Goal: Task Accomplishment & Management: Manage account settings

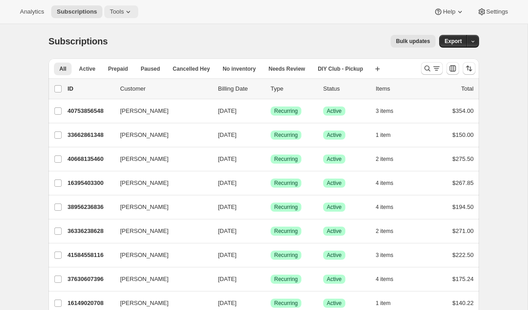
click at [126, 15] on icon at bounding box center [128, 11] width 9 height 9
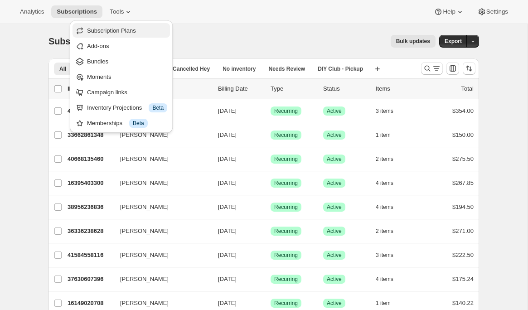
click at [141, 33] on span "Subscription Plans" at bounding box center [127, 30] width 80 height 9
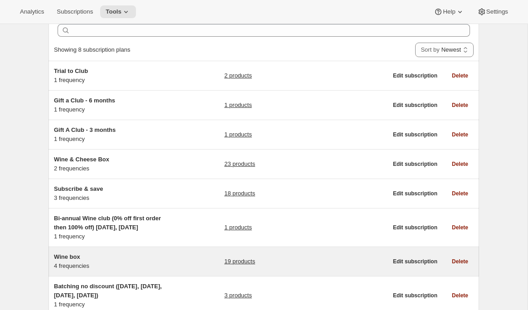
scroll to position [47, 0]
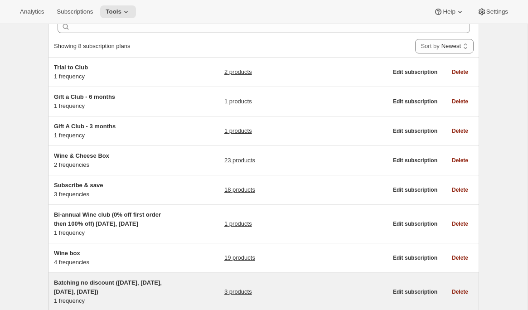
click at [126, 287] on h5 "Batching no discount ([DATE], [DATE], [DATE], [DATE])" at bounding box center [110, 287] width 113 height 18
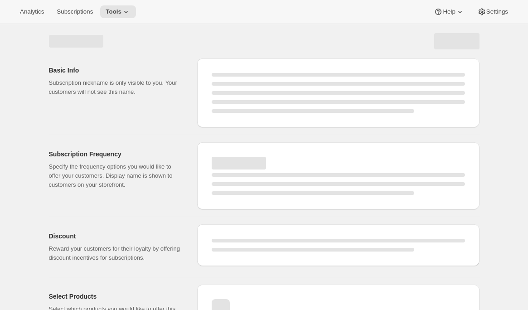
select select "WEEK"
select select "MONTH"
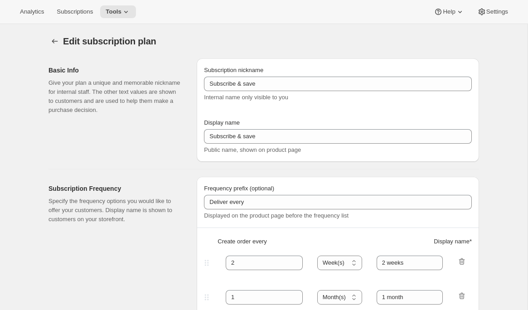
type input "Batching no discount ([DATE], [DATE], [DATE], [DATE])"
type input "Quarterly Club Shipments"
type input "Shipments in"
type input "3"
select select "MONTH"
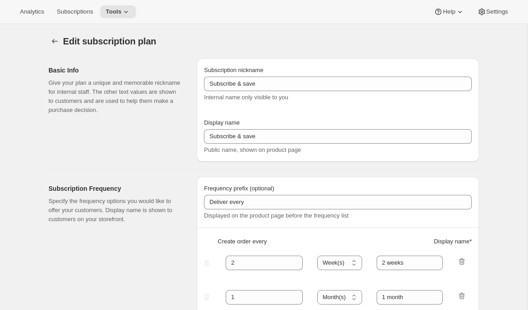
type input "January, April, July and October"
checkbox input "true"
select select "YEARDAY"
select select "15"
select select "4"
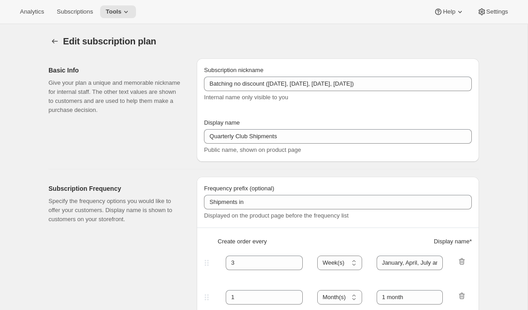
select select "10"
select select "7"
select select "21"
select select "10"
select select "6"
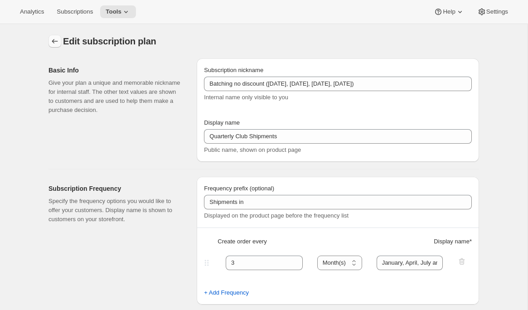
click at [51, 39] on icon "Subscription plans" at bounding box center [54, 41] width 9 height 9
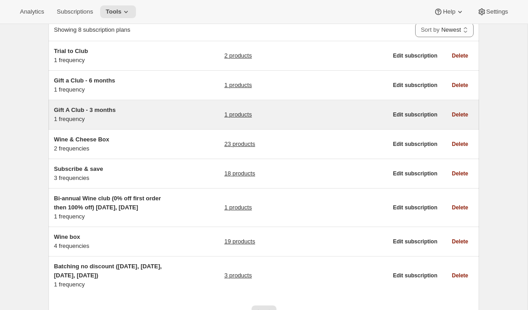
scroll to position [64, 0]
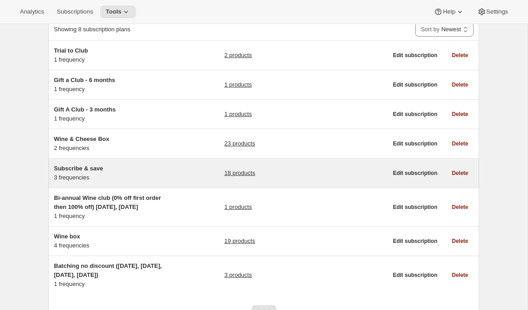
click at [86, 179] on div "Subscribe & save 3 frequencies" at bounding box center [110, 173] width 113 height 18
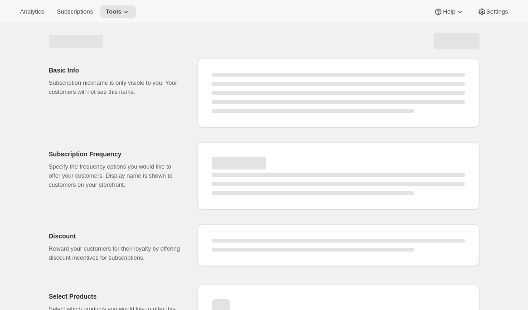
select select "WEEK"
select select "MONTH"
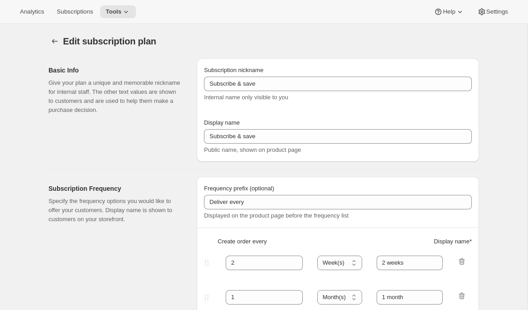
type input "1"
select select "MONTH"
type input "1 month"
type input "2"
type input "2 months"
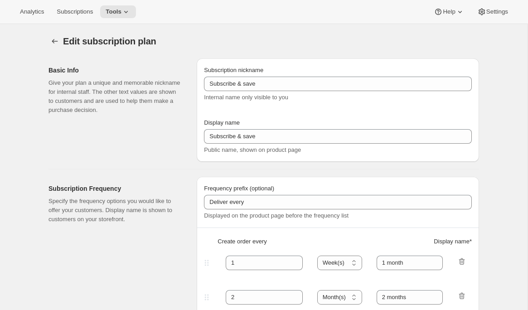
select select "MONTH"
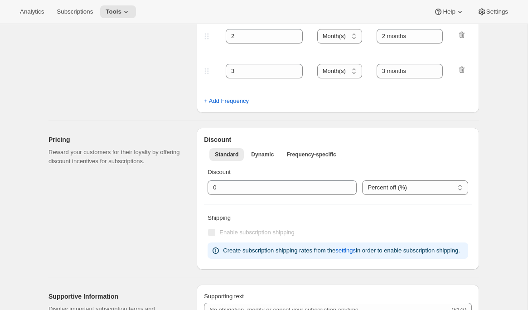
scroll to position [281, 0]
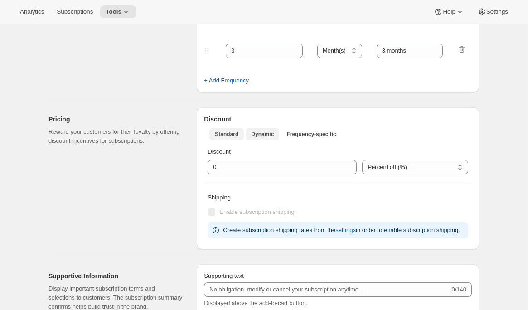
click at [261, 139] on button "Dynamic" at bounding box center [263, 134] width 34 height 13
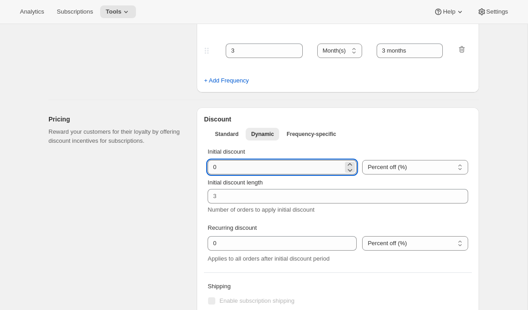
click at [215, 169] on input "integer" at bounding box center [274, 167] width 135 height 14
type input "50"
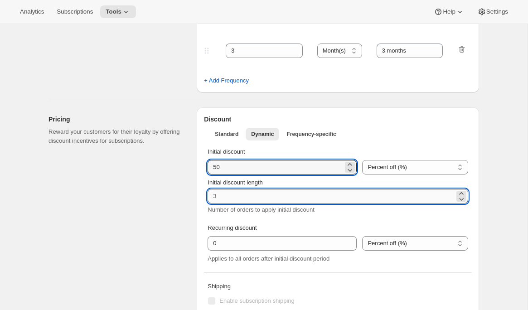
click at [217, 195] on input "Initial discount length" at bounding box center [330, 196] width 247 height 14
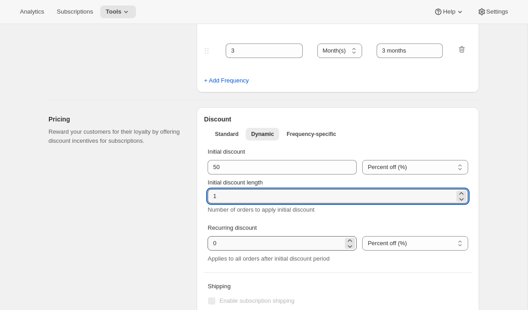
type input "1"
click at [232, 242] on input "integer" at bounding box center [274, 243] width 135 height 14
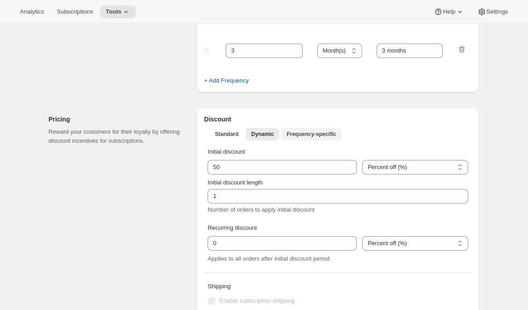
click at [312, 137] on span "Frequency-specific" at bounding box center [310, 133] width 49 height 7
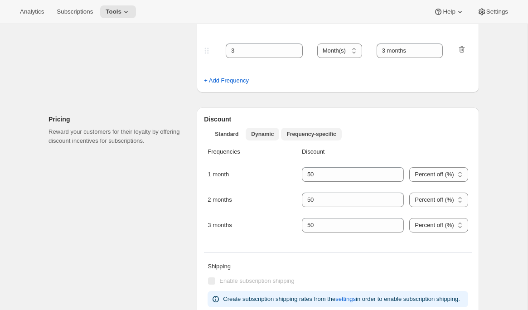
click at [261, 135] on span "Dynamic" at bounding box center [262, 133] width 23 height 7
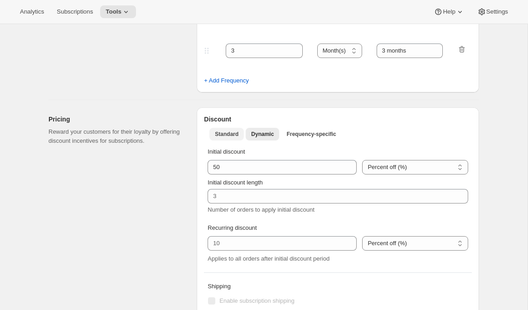
click at [223, 132] on span "Standard" at bounding box center [227, 133] width 24 height 7
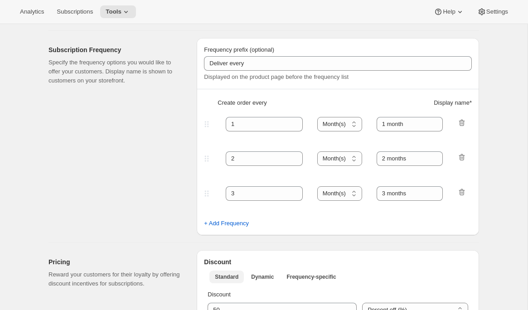
scroll to position [0, 0]
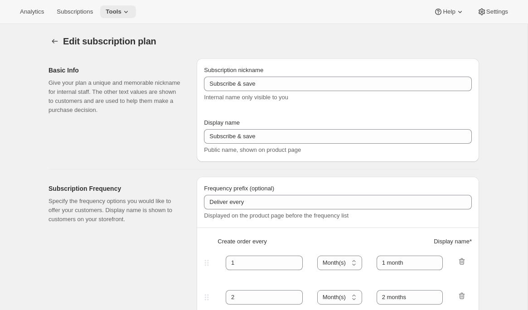
click at [127, 14] on icon at bounding box center [125, 11] width 9 height 9
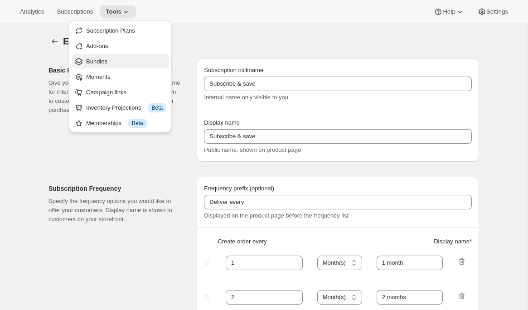
click at [116, 58] on span "Bundles" at bounding box center [126, 61] width 80 height 9
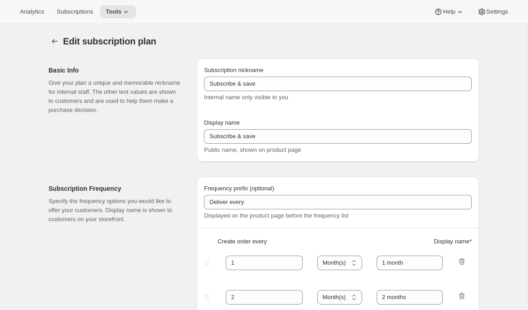
type input "0"
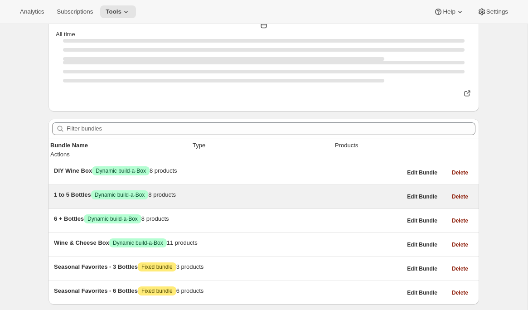
scroll to position [43, 0]
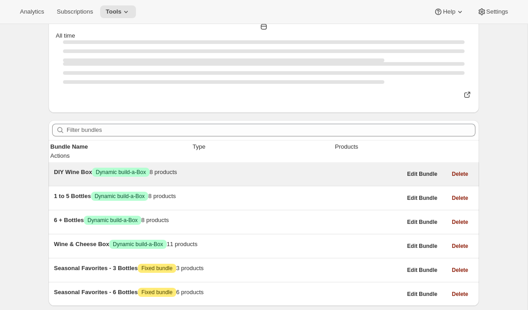
click at [92, 169] on span "DIY Wine Box" at bounding box center [73, 172] width 38 height 7
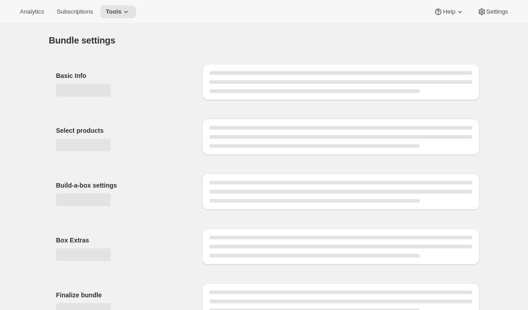
type input "DIY Wine Box"
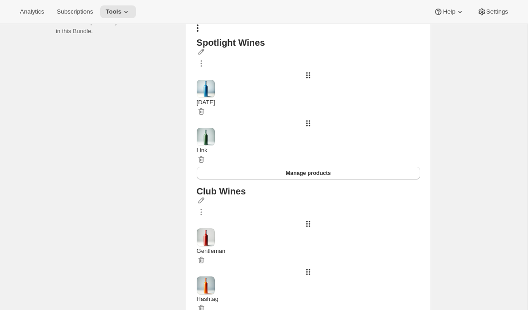
scroll to position [170, 0]
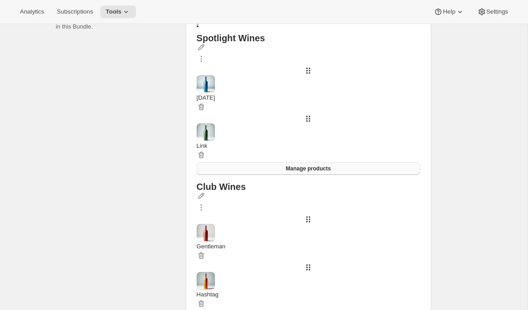
click at [292, 169] on button "Manage products" at bounding box center [308, 168] width 223 height 13
click at [282, 54] on div at bounding box center [308, 49] width 223 height 12
click at [204, 50] on icon "button" at bounding box center [201, 47] width 6 height 6
click at [284, 54] on div at bounding box center [308, 49] width 223 height 12
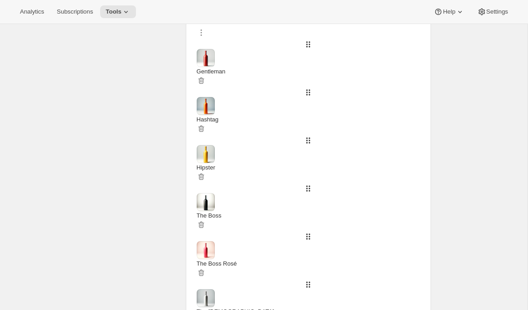
scroll to position [338, 0]
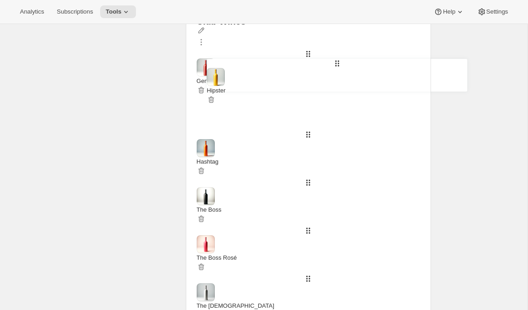
drag, startPoint x: 216, startPoint y: 107, endPoint x: 214, endPoint y: 72, distance: 35.4
click at [214, 72] on div "Gentleman Hashtag Hipster The Boss The Boss Rosé The [DEMOGRAPHIC_DATA]" at bounding box center [308, 185] width 223 height 273
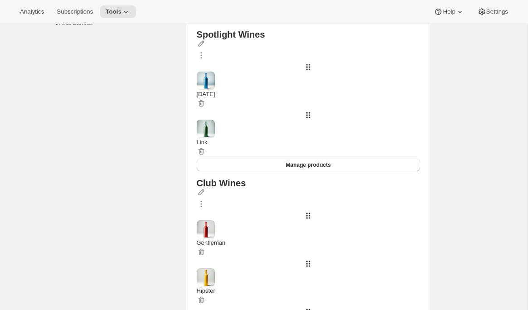
scroll to position [162, 0]
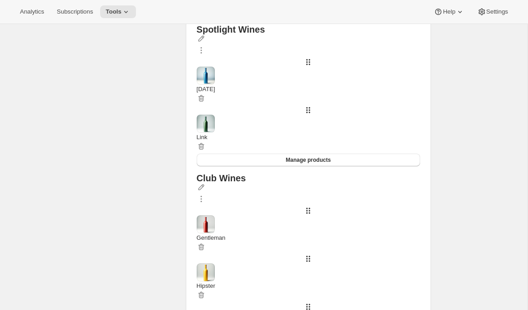
scroll to position [178, 0]
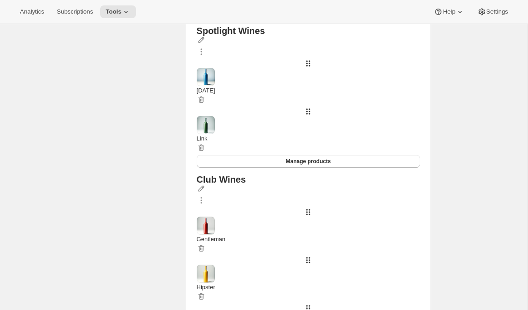
click at [202, 22] on button "button" at bounding box center [197, 17] width 9 height 9
click at [456, 81] on span "Bulk Autoswap for existing subscribers" at bounding box center [461, 80] width 101 height 7
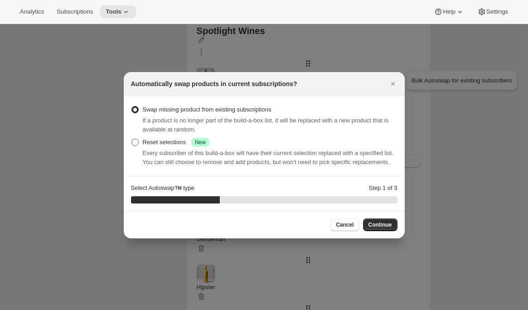
click at [165, 138] on div "Reset selections Success New" at bounding box center [176, 142] width 67 height 9
click at [132, 139] on input "Reset selections Success New" at bounding box center [131, 139] width 0 height 0
radio input "true"
click at [385, 228] on span "Continue" at bounding box center [380, 224] width 24 height 7
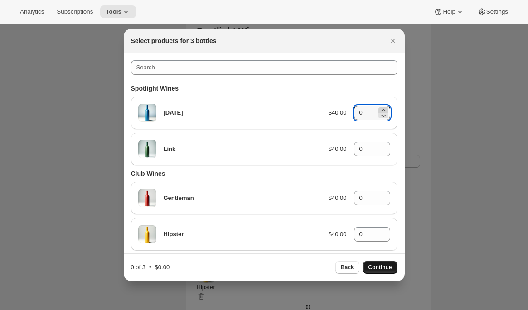
click at [382, 108] on icon ":rf6:" at bounding box center [383, 110] width 9 height 9
type input "1"
click at [383, 145] on icon ":rf6:" at bounding box center [383, 146] width 9 height 9
type input "1"
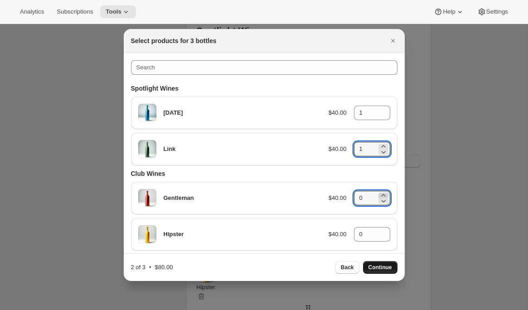
click at [381, 193] on icon ":rf6:" at bounding box center [383, 195] width 9 height 9
type input "1"
click at [374, 268] on span "Continue" at bounding box center [380, 267] width 24 height 7
type input "0"
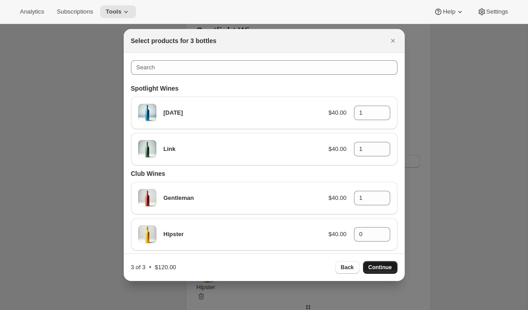
type input "0"
click at [382, 110] on icon ":rf6:" at bounding box center [383, 110] width 9 height 9
type input "1"
click at [383, 145] on icon ":rf6:" at bounding box center [383, 146] width 9 height 9
type input "1"
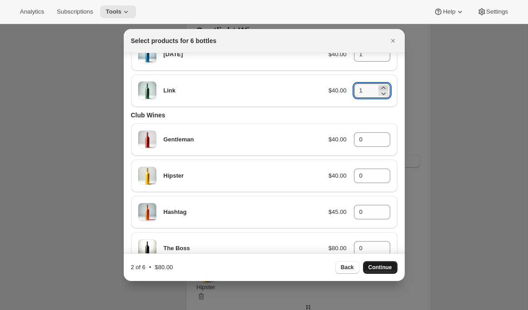
scroll to position [59, 0]
click at [383, 133] on icon ":rf6:" at bounding box center [383, 135] width 9 height 9
type input "1"
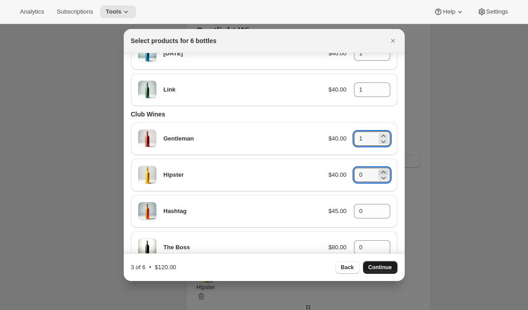
click at [384, 171] on icon ":rf6:" at bounding box center [383, 172] width 9 height 9
type input "1"
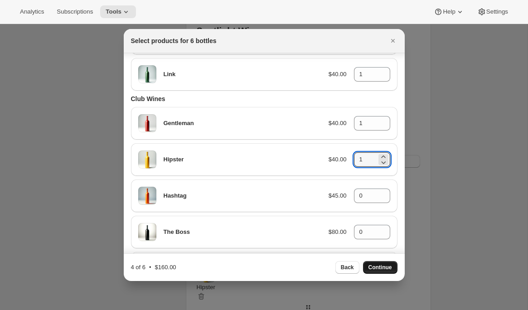
scroll to position [77, 0]
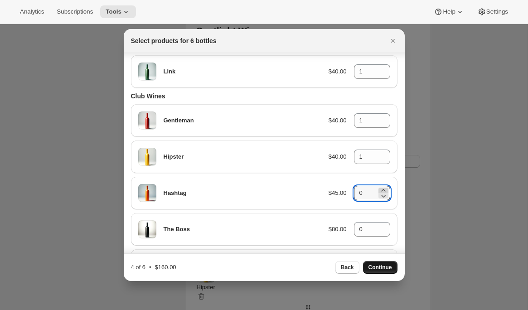
click at [385, 188] on icon ":rf6:" at bounding box center [383, 190] width 9 height 9
type input "2"
click at [379, 270] on span "Continue" at bounding box center [380, 267] width 24 height 7
type input "0"
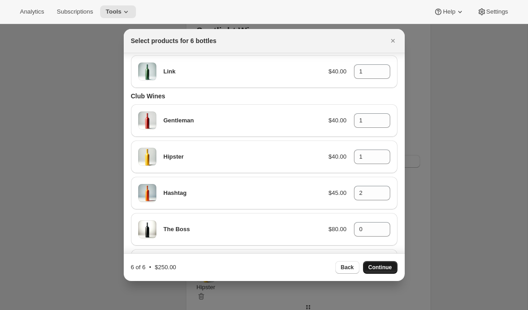
type input "0"
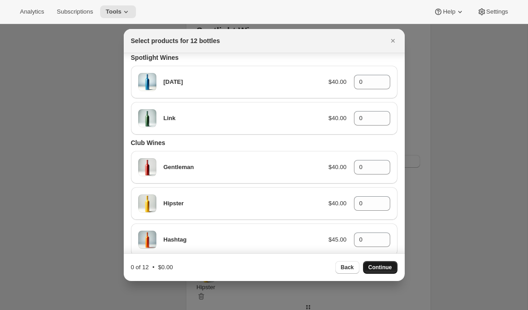
scroll to position [29, 0]
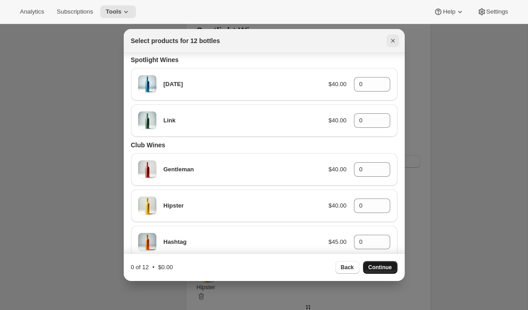
click at [395, 40] on icon "Close" at bounding box center [392, 40] width 9 height 9
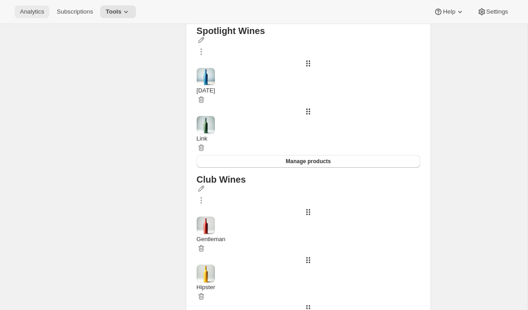
click at [33, 11] on span "Analytics" at bounding box center [32, 11] width 24 height 7
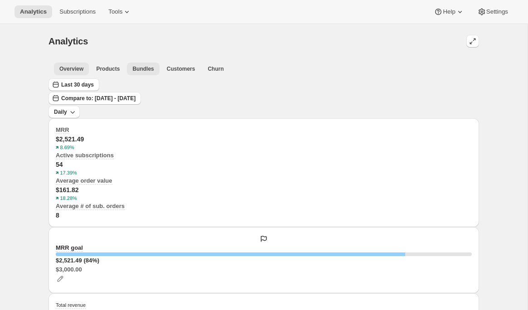
click at [145, 68] on span "Bundles" at bounding box center [142, 68] width 21 height 7
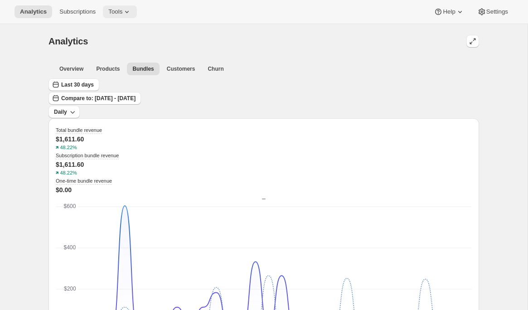
click at [127, 14] on icon at bounding box center [126, 11] width 9 height 9
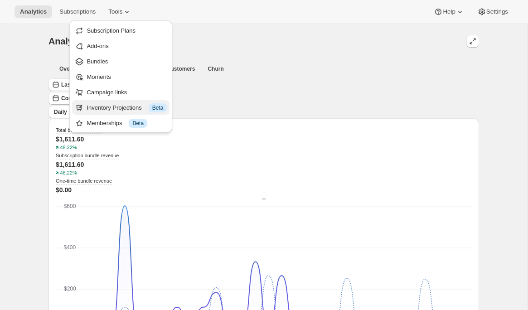
click at [105, 106] on div "Inventory Projections Info Beta" at bounding box center [127, 107] width 80 height 9
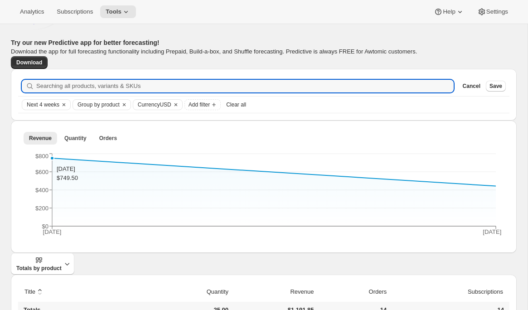
scroll to position [69, 0]
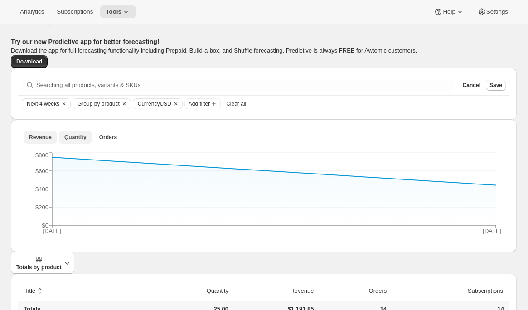
click at [69, 142] on button "Quantity" at bounding box center [75, 137] width 33 height 13
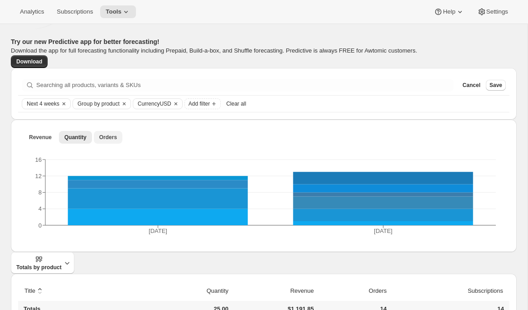
click at [98, 137] on button "Orders" at bounding box center [108, 137] width 29 height 13
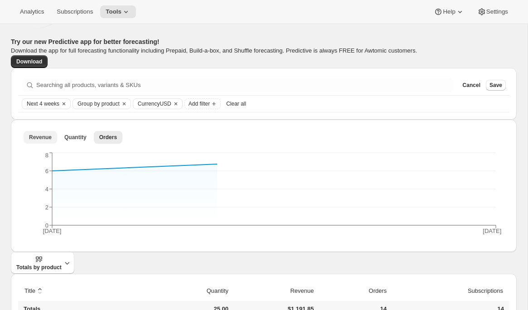
click at [38, 134] on span "Revenue" at bounding box center [40, 137] width 23 height 7
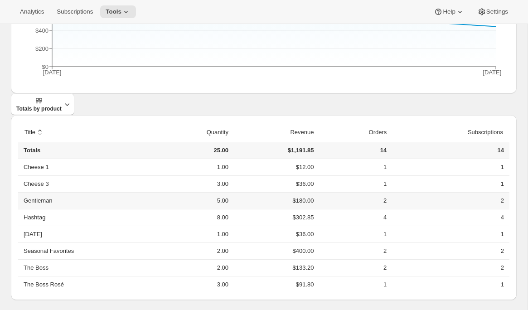
scroll to position [87, 0]
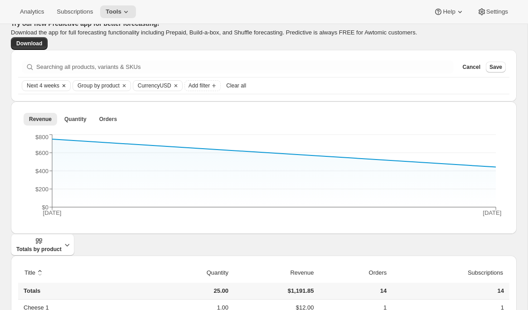
click at [54, 82] on span "Next 4 weeks" at bounding box center [43, 85] width 33 height 7
type input "20"
drag, startPoint x: 38, startPoint y: 110, endPoint x: 94, endPoint y: 116, distance: 56.9
click at [94, 116] on div "Date Range 20 Weeks" at bounding box center [67, 105] width 91 height 26
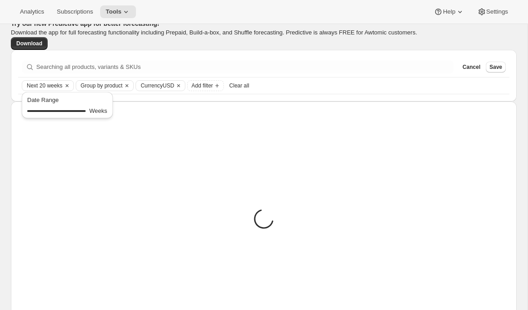
click at [274, 51] on div "Searching all products, variants & SKUs Cancel Save Next 20 weeks Group by prod…" at bounding box center [264, 76] width 506 height 52
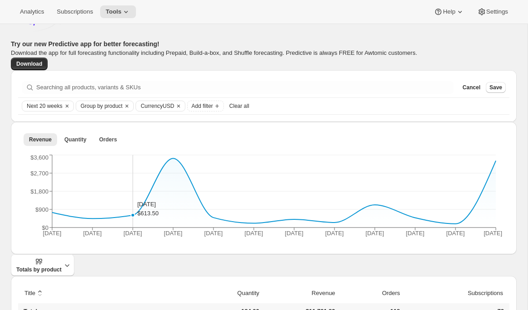
scroll to position [65, 0]
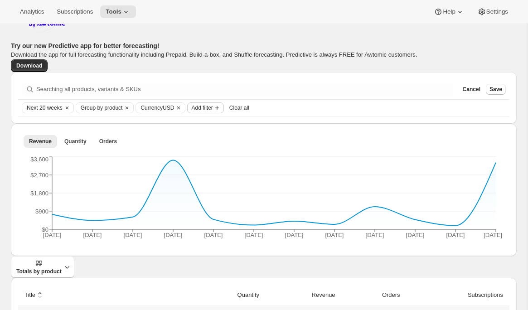
click at [212, 107] on span "Add filter" at bounding box center [201, 107] width 21 height 7
click at [175, 249] on div "Revenue Quantity Orders More views Revenue Quantity Orders More views [DATE] [D…" at bounding box center [264, 190] width 506 height 132
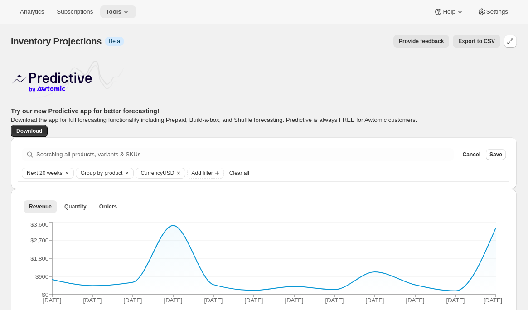
click at [135, 15] on button "Tools" at bounding box center [118, 11] width 36 height 13
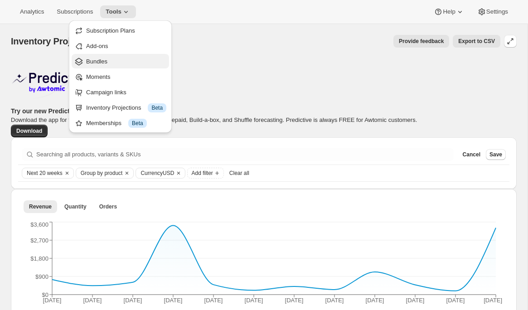
click at [116, 64] on span "Bundles" at bounding box center [126, 61] width 80 height 9
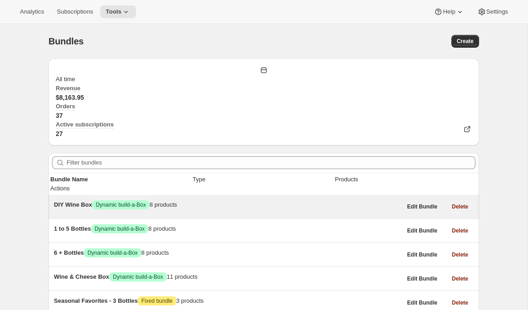
click at [117, 200] on div "DIY Wine Box Success Dynamic build-a-Box 8 products" at bounding box center [227, 204] width 347 height 9
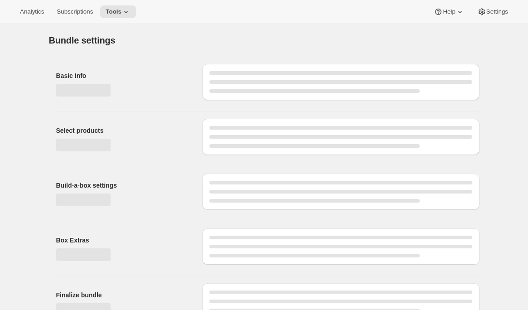
type input "DIY Wine Box"
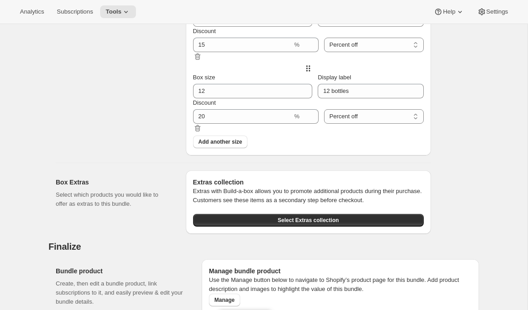
scroll to position [948, 0]
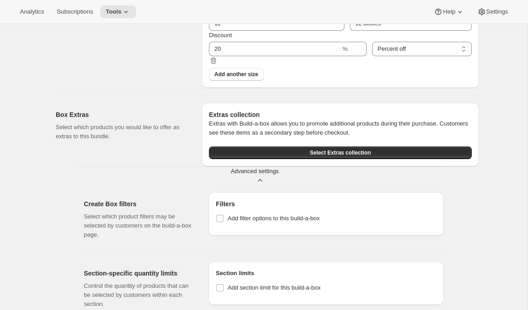
scroll to position [1001, 0]
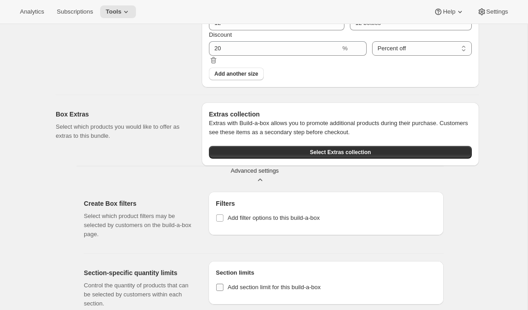
click at [233, 283] on span "Add section limit for this build-a-box" at bounding box center [273, 287] width 93 height 9
click at [223, 284] on input "Add section limit for this build-a-box" at bounding box center [219, 287] width 7 height 7
checkbox input "true"
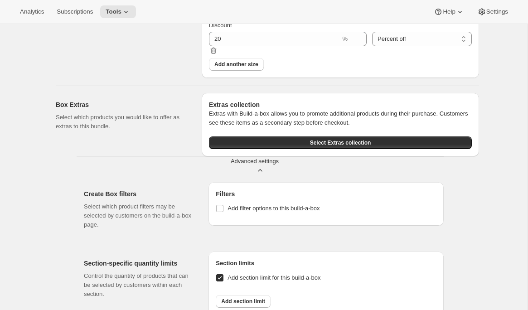
scroll to position [1044, 0]
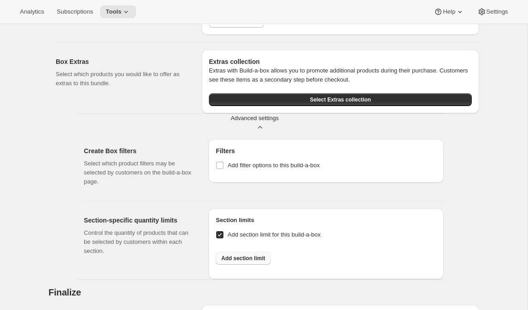
click at [238, 255] on span "Add section limit" at bounding box center [243, 258] width 44 height 7
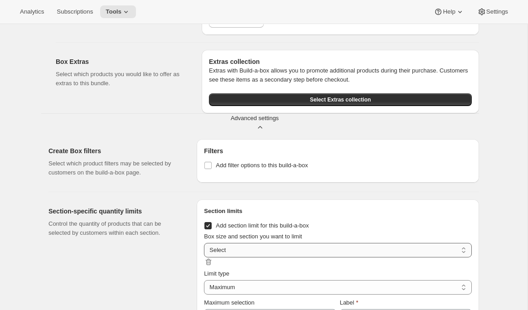
click at [271, 243] on select "3 bottles / Spotlight Wines 3 bottles / Club Wines 6 bottles / Spotlight Wines …" at bounding box center [338, 250] width 268 height 14
select select "gid://shopify/ProductVariant/41085701750820_255a0634-dd1b-4f32-b1e5-8cbb5ea4b3a2"
click at [204, 243] on select "3 bottles / Spotlight Wines 3 bottles / Club Wines 6 bottles / Spotlight Wines …" at bounding box center [338, 250] width 268 height 14
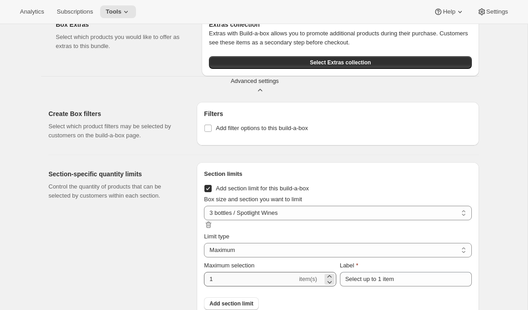
scroll to position [1081, 0]
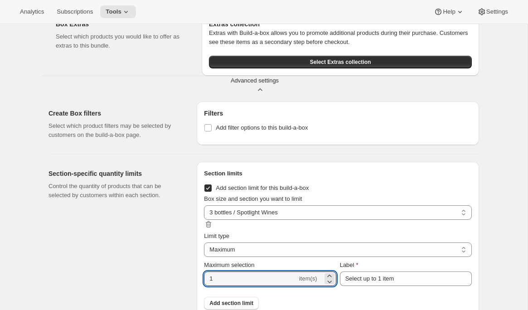
drag, startPoint x: 210, startPoint y: 212, endPoint x: 171, endPoint y: 209, distance: 39.1
click at [171, 209] on div "Section-specific quantity limits Control the quantity of products that can be s…" at bounding box center [260, 238] width 438 height 169
type input "3"
click at [228, 242] on select "Maximum Minimum Both" at bounding box center [338, 249] width 268 height 14
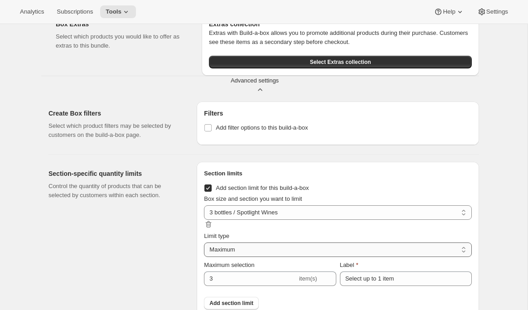
select select "MINIMUM"
click at [204, 242] on select "Maximum Minimum Both" at bounding box center [338, 249] width 268 height 14
type input "Select at least 1 item"
click at [146, 200] on div "Section-specific quantity limits Control the quantity of products that can be s…" at bounding box center [118, 243] width 141 height 162
click at [231, 299] on span "Add section limit" at bounding box center [231, 302] width 44 height 7
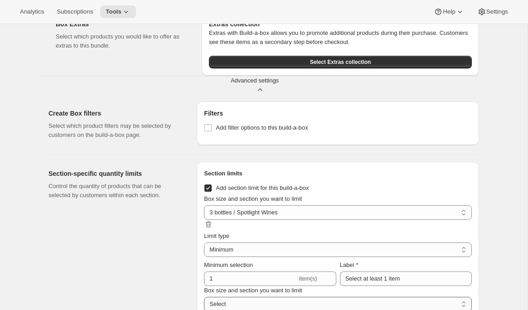
click at [237, 297] on select "3 bottles / Spotlight Wines 3 bottles / Club Wines 6 bottles / Spotlight Wines …" at bounding box center [338, 304] width 268 height 14
select select "gid://shopify/ProductVariant/41085701783588_255a0634-dd1b-4f32-b1e5-8cbb5ea4b3a2"
click at [204, 297] on select "3 bottles / Spotlight Wines 3 bottles / Club Wines 6 bottles / Spotlight Wines …" at bounding box center [338, 304] width 268 height 14
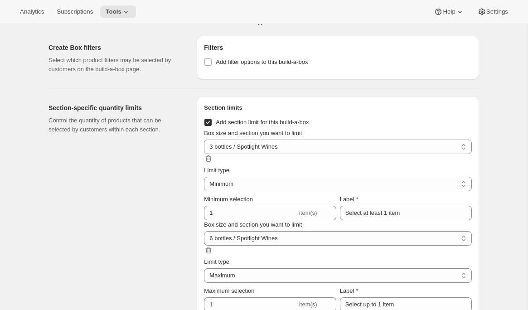
scroll to position [1154, 0]
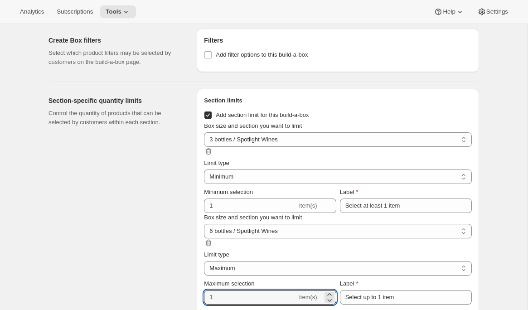
drag, startPoint x: 209, startPoint y: 238, endPoint x: 184, endPoint y: 238, distance: 24.9
click at [184, 238] on div "Section-specific quantity limits Control the quantity of products that can be s…" at bounding box center [260, 212] width 438 height 261
type input "2"
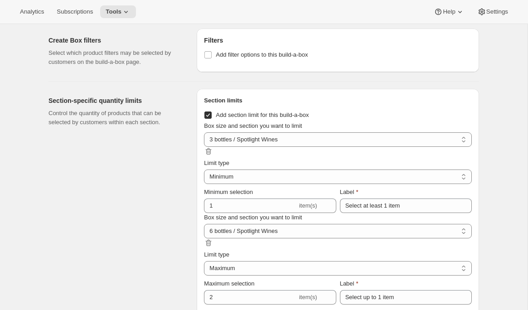
click at [259, 111] on span "Add section limit for this build-a-box" at bounding box center [262, 115] width 93 height 9
click at [212, 111] on input "Add section limit for this build-a-box" at bounding box center [207, 114] width 7 height 7
checkbox input "false"
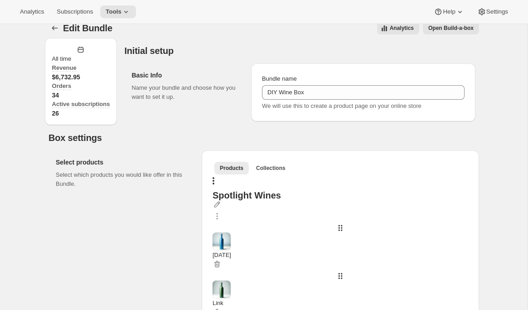
scroll to position [0, 0]
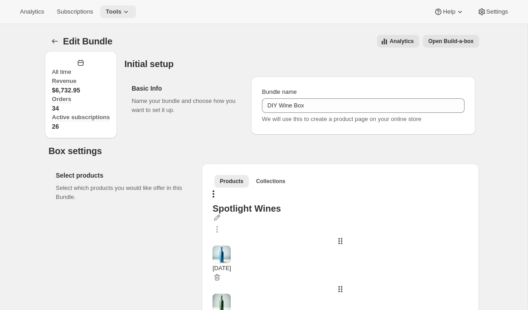
click at [126, 15] on icon at bounding box center [125, 11] width 9 height 9
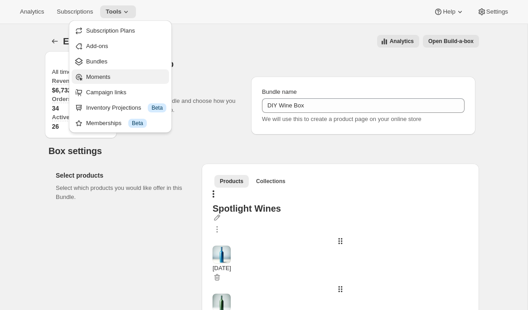
click at [97, 76] on span "Moments" at bounding box center [98, 76] width 24 height 7
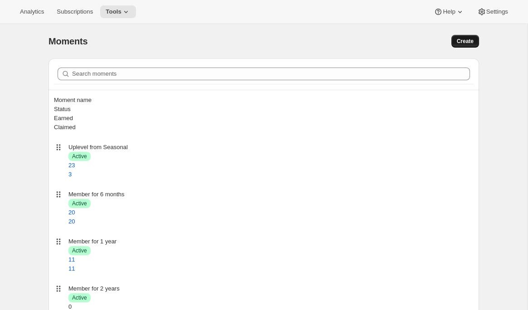
click at [469, 39] on span "Create" at bounding box center [465, 41] width 17 height 7
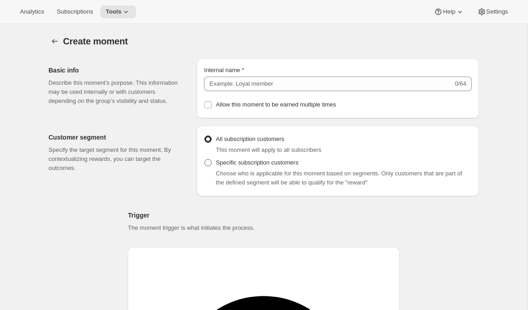
click at [270, 166] on span "Specific subscription customers" at bounding box center [257, 162] width 82 height 7
click at [205, 159] on input "Specific subscription customers" at bounding box center [204, 159] width 0 height 0
radio input "true"
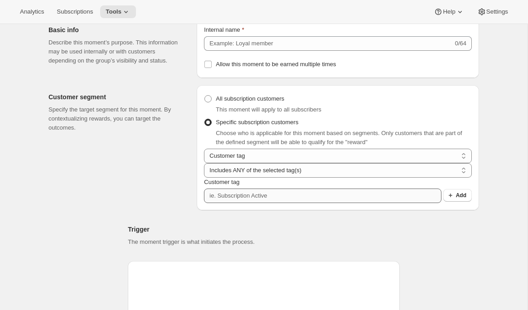
scroll to position [42, 0]
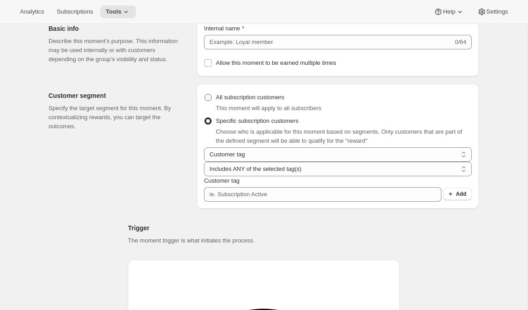
click at [267, 101] on span "All subscription customers" at bounding box center [250, 97] width 68 height 7
click at [205, 94] on input "All subscription customers" at bounding box center [204, 94] width 0 height 0
radio input "true"
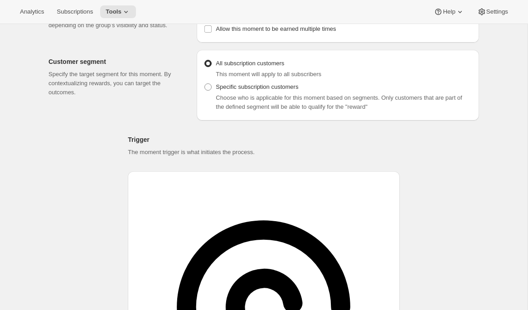
scroll to position [79, 0]
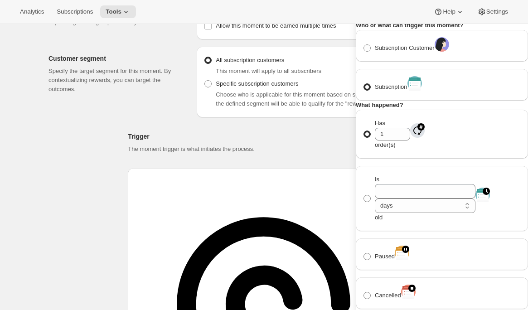
scroll to position [84, 0]
drag, startPoint x: 416, startPoint y: 131, endPoint x: 399, endPoint y: 122, distance: 19.1
click at [402, 126] on span "Has 1 order(s)" at bounding box center [392, 134] width 35 height 29
type input "4"
click at [390, 176] on span "Is days weeks months years days old" at bounding box center [425, 198] width 101 height 45
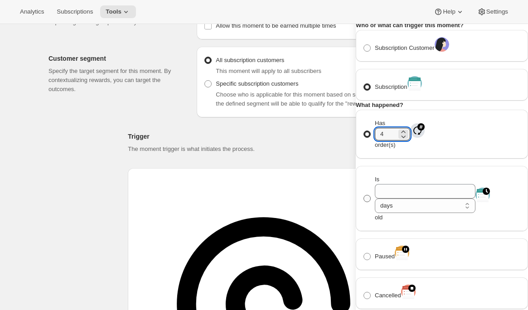
click at [364, 195] on input "Is days weeks months years days old" at bounding box center [363, 195] width 0 height 0
radio input "true"
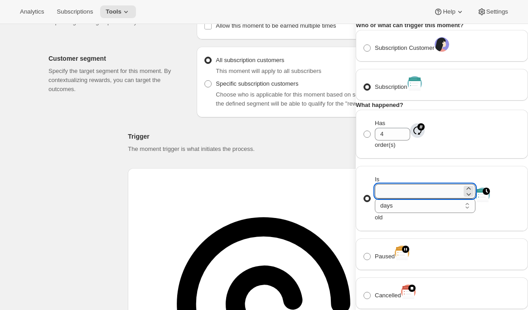
click at [415, 184] on input "Is days weeks months years days old" at bounding box center [418, 191] width 87 height 14
type input "1"
click at [446, 198] on select "days weeks months years" at bounding box center [425, 205] width 101 height 14
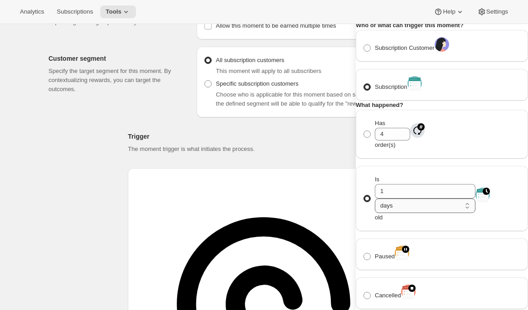
select select "years"
click at [438, 198] on select "days weeks months years" at bounding box center [425, 205] width 101 height 14
click at [434, 51] on span "Subscription Customer" at bounding box center [405, 47] width 60 height 7
click at [364, 45] on input "Subscription Customer" at bounding box center [363, 44] width 0 height 0
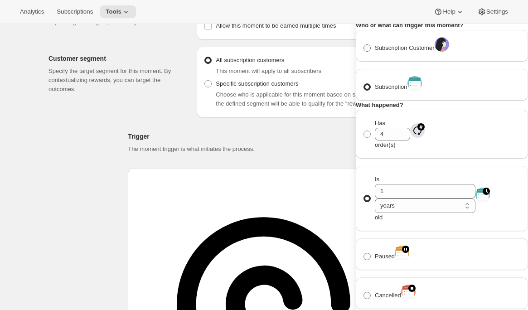
radio input "true"
select select "days"
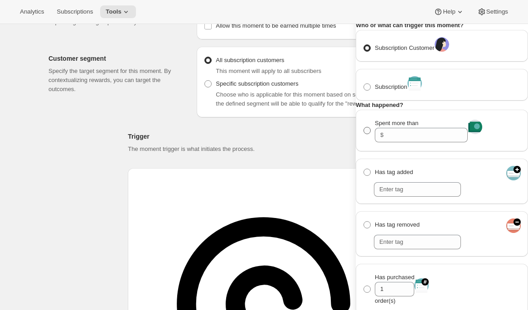
scroll to position [47, 0]
click at [400, 93] on label "Subscription" at bounding box center [385, 87] width 44 height 13
click at [364, 84] on input "Subscription" at bounding box center [363, 83] width 0 height 0
radio input "true"
select select "years"
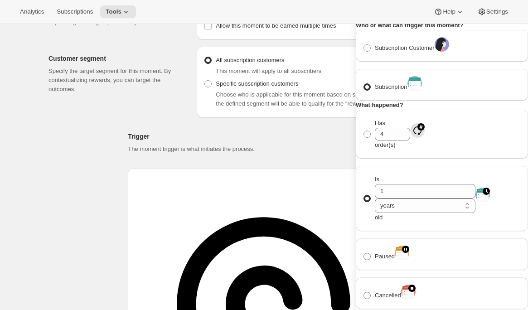
click at [412, 54] on div "Subscription Customer" at bounding box center [442, 45] width 158 height 17
click at [412, 51] on span "Subscription Customer" at bounding box center [405, 47] width 60 height 7
click at [364, 45] on input "Subscription Customer" at bounding box center [363, 44] width 0 height 0
radio input "true"
select select "days"
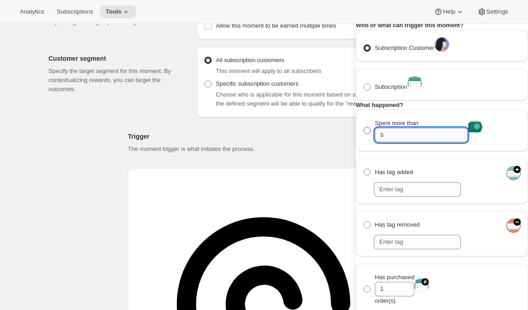
click at [454, 142] on input "Spent more than $" at bounding box center [427, 135] width 82 height 14
click at [490, 140] on article "What happened? Spent more than $ Has tag added Has tag removed Has purchased 1 …" at bounding box center [442, 277] width 172 height 352
click at [446, 101] on div "Subscription" at bounding box center [442, 85] width 172 height 32
click at [407, 90] on span "Subscription" at bounding box center [391, 86] width 33 height 7
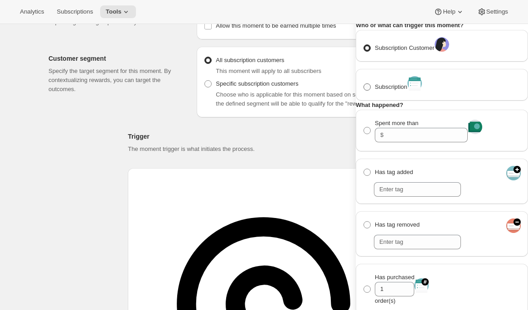
click at [364, 84] on input "Subscription" at bounding box center [363, 83] width 0 height 0
radio input "true"
select select "years"
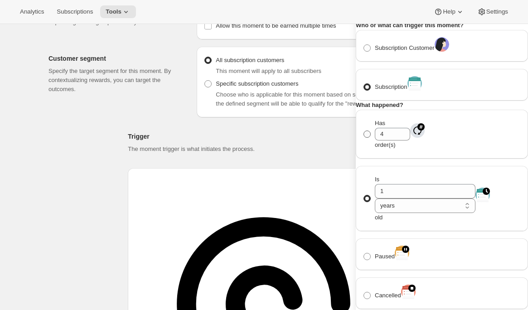
click at [388, 151] on label "Has 4 order(s)" at bounding box center [386, 134] width 47 height 34
click at [364, 131] on input "Has 4 order(s)" at bounding box center [363, 130] width 0 height 0
radio input "true"
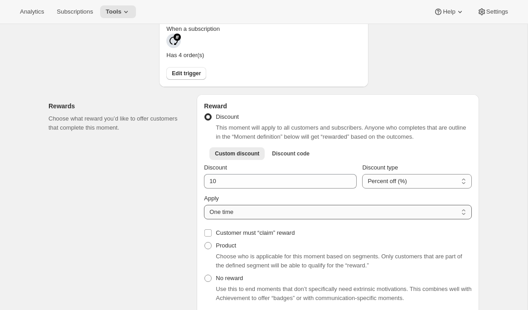
scroll to position [263, 0]
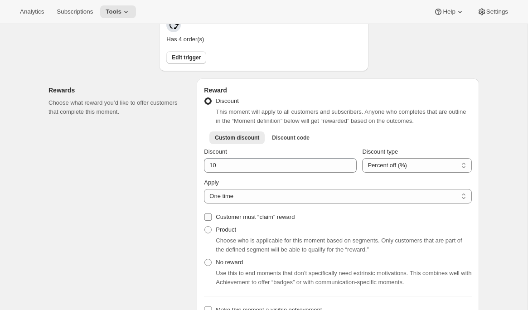
click at [255, 213] on span "Customer must “claim” reward" at bounding box center [255, 216] width 79 height 7
click at [212, 213] on input "Customer must “claim” reward" at bounding box center [207, 216] width 7 height 7
checkbox input "true"
click at [255, 213] on span "Customer must “claim” reward" at bounding box center [255, 216] width 79 height 7
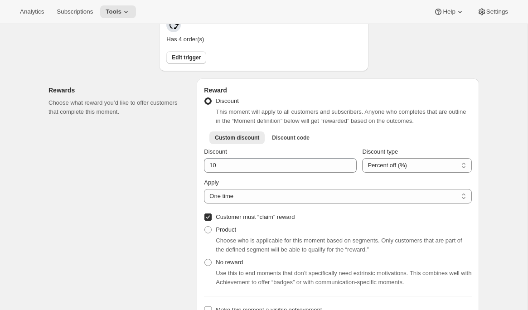
click at [212, 213] on input "Customer must “claim” reward" at bounding box center [207, 216] width 7 height 7
checkbox input "false"
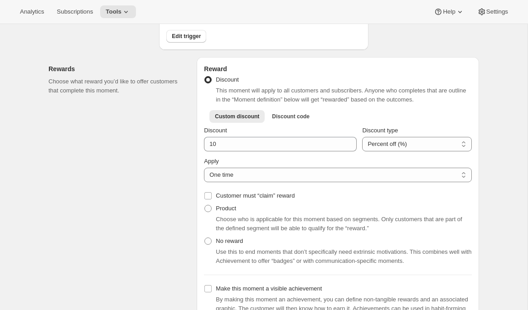
scroll to position [284, 0]
click at [226, 215] on span "Choose who is applicable for this moment based on segments. Only customers that…" at bounding box center [339, 223] width 246 height 16
click at [226, 204] on span "Product" at bounding box center [226, 207] width 20 height 7
click at [205, 204] on input "Product" at bounding box center [204, 204] width 0 height 0
radio input "true"
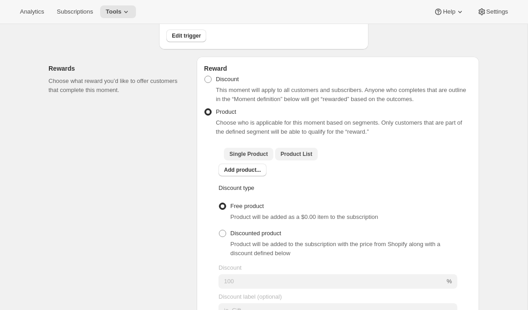
click at [298, 150] on span "Product List" at bounding box center [296, 153] width 32 height 7
checkbox input "true"
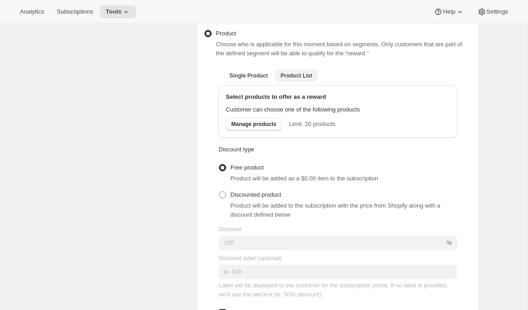
scroll to position [368, 0]
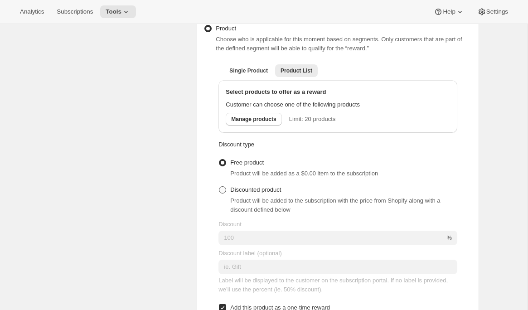
click at [259, 186] on span "Discounted product" at bounding box center [255, 189] width 51 height 7
click at [219, 186] on input "Discounted product" at bounding box center [219, 186] width 0 height 0
radio input "true"
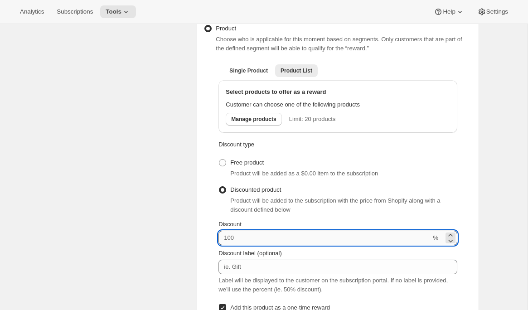
click at [242, 231] on input "Discount" at bounding box center [324, 238] width 212 height 14
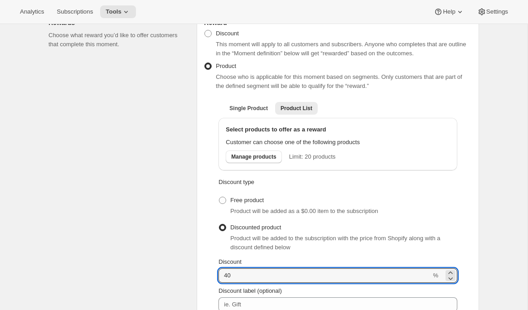
scroll to position [318, 0]
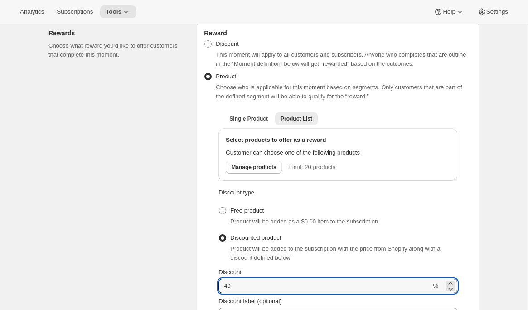
type input "40"
click at [201, 213] on div "Reward Discount This moment will apply to all customers and subscribers. Anyone…" at bounding box center [338, 252] width 282 height 463
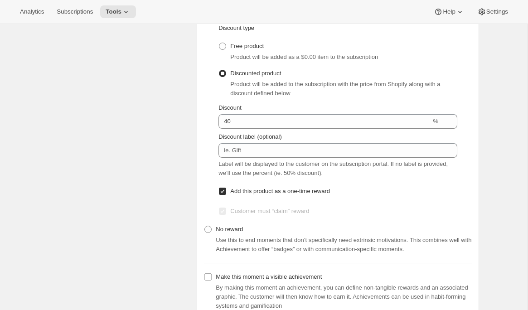
scroll to position [508, 0]
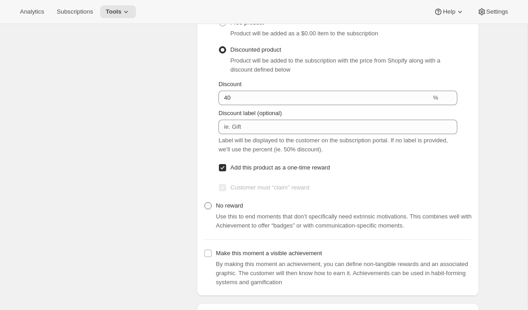
click at [232, 202] on span "No reward" at bounding box center [229, 205] width 27 height 7
click at [205, 202] on input "No reward" at bounding box center [204, 202] width 0 height 0
radio input "true"
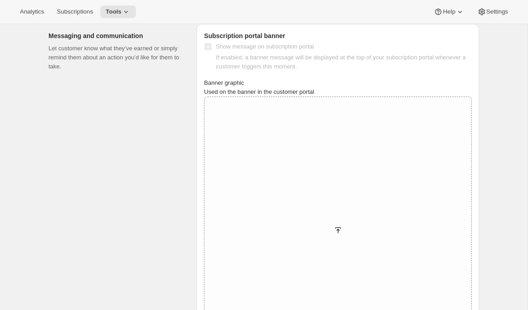
scroll to position [507, 0]
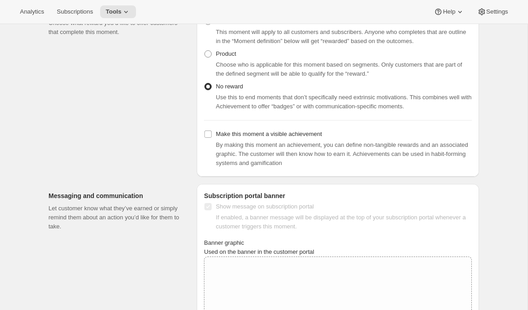
scroll to position [331, 0]
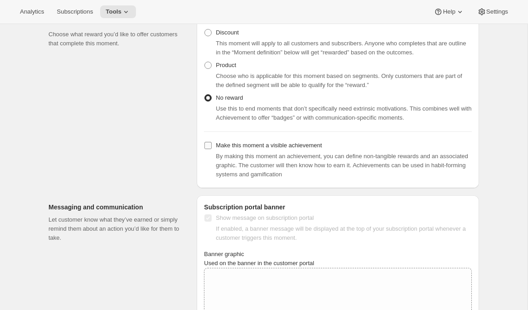
click at [221, 141] on span "Make this moment a visible achievement" at bounding box center [269, 145] width 106 height 9
click at [212, 142] on input "Make this moment a visible achievement" at bounding box center [207, 145] width 7 height 7
checkbox input "true"
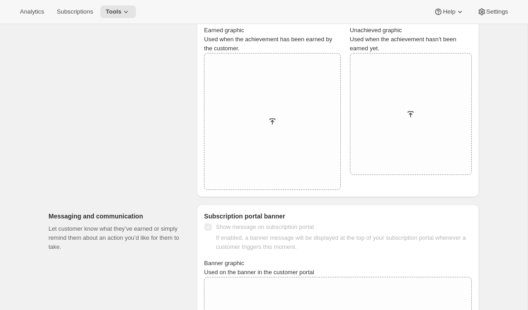
scroll to position [585, 0]
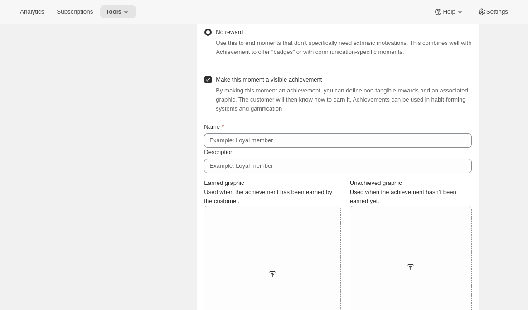
scroll to position [394, 0]
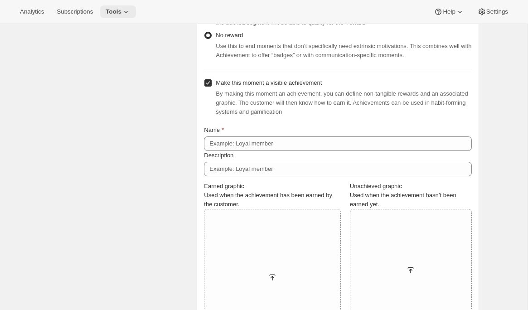
click at [130, 13] on icon at bounding box center [125, 11] width 9 height 9
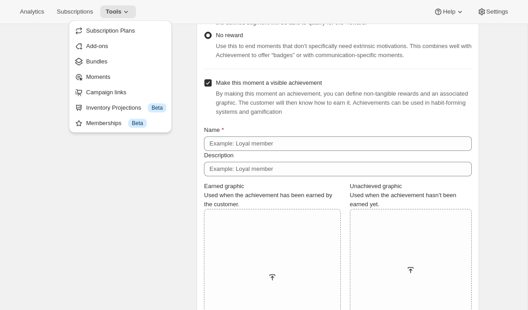
click at [27, 182] on div "Create moment. This page is ready Create moment Basic info Describe this moment…" at bounding box center [263, 302] width 527 height 1344
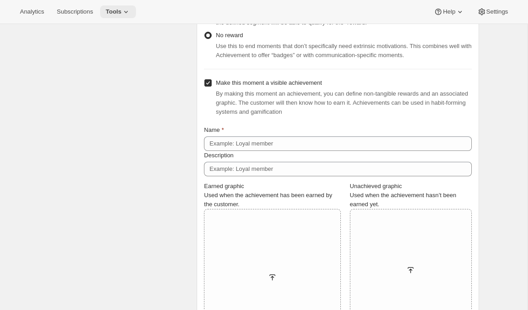
click at [120, 16] on button "Tools" at bounding box center [118, 11] width 36 height 13
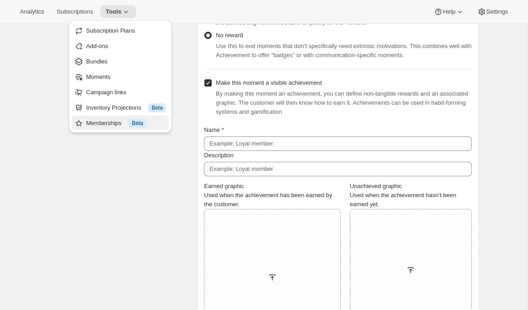
click at [102, 125] on div "Memberships Info Beta" at bounding box center [126, 123] width 80 height 9
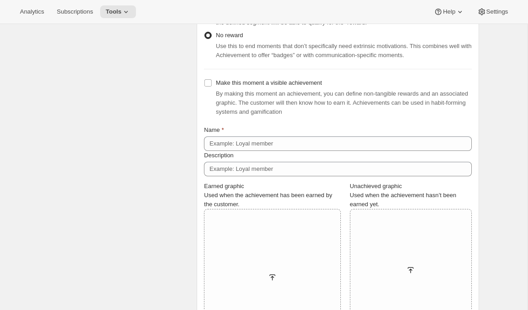
radio input "true"
checkbox input "false"
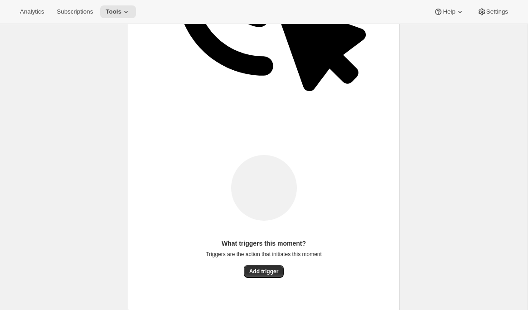
scroll to position [436, 0]
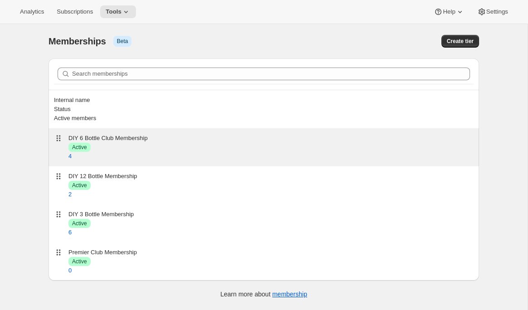
click at [130, 134] on div "DIY 6 Bottle Club Membership Success Active 4" at bounding box center [263, 147] width 419 height 27
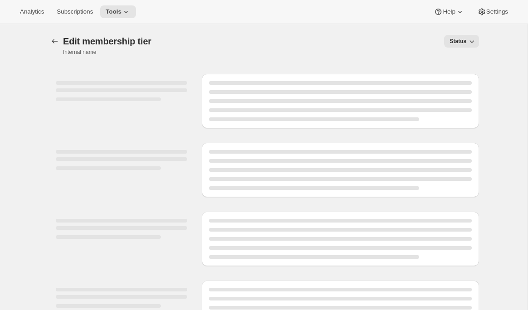
select select "variants"
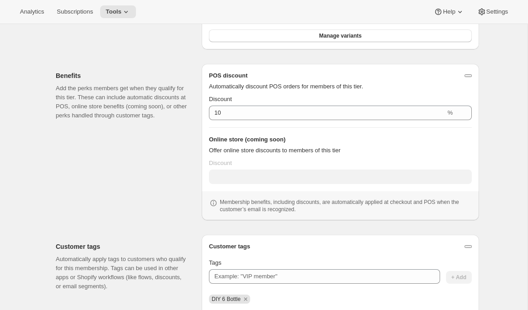
scroll to position [241, 0]
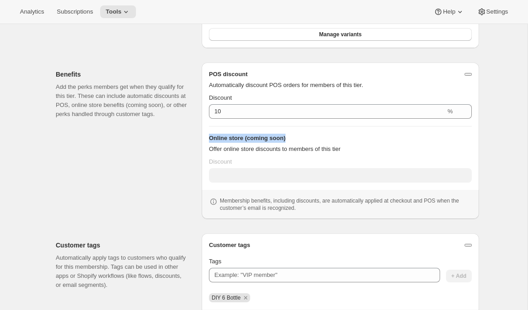
drag, startPoint x: 211, startPoint y: 139, endPoint x: 296, endPoint y: 138, distance: 85.6
click at [296, 138] on h3 "Online store (coming soon)" at bounding box center [340, 138] width 263 height 9
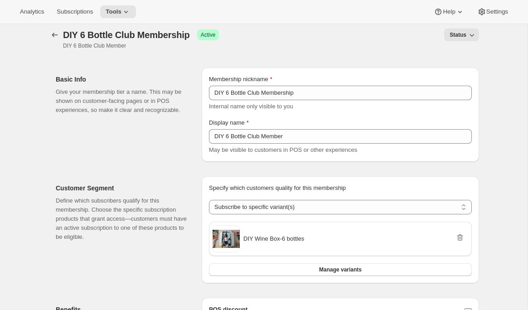
scroll to position [0, 0]
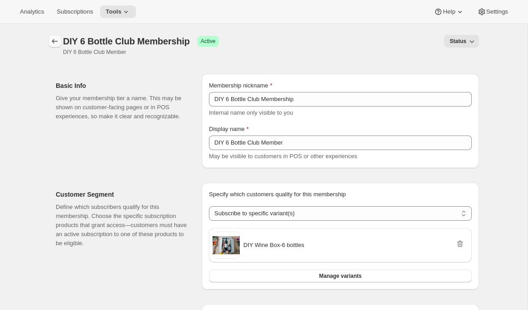
click at [52, 40] on icon "Memberships" at bounding box center [54, 41] width 9 height 9
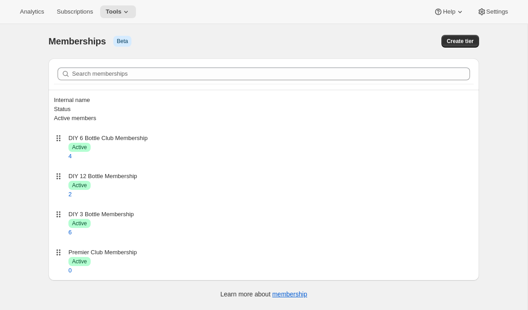
click at [128, 18] on div "Analytics Subscriptions Tools Help Settings" at bounding box center [264, 12] width 528 height 24
click at [128, 13] on icon at bounding box center [125, 11] width 9 height 9
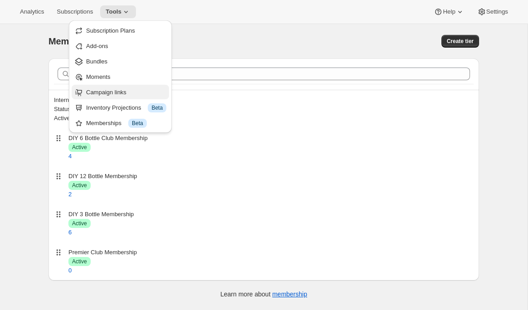
click at [111, 91] on span "Campaign links" at bounding box center [106, 92] width 40 height 7
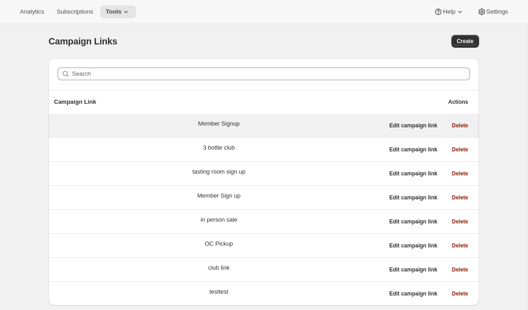
click at [260, 131] on div "Member Signup" at bounding box center [219, 125] width 330 height 13
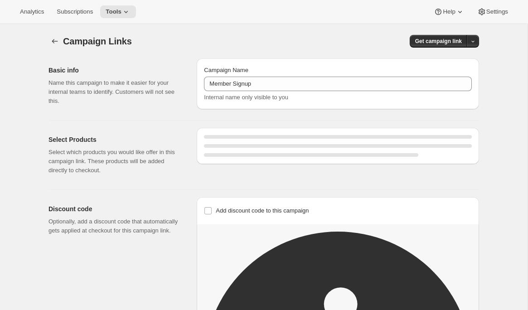
select select "gid://shopify/SellingPlan/7445479460"
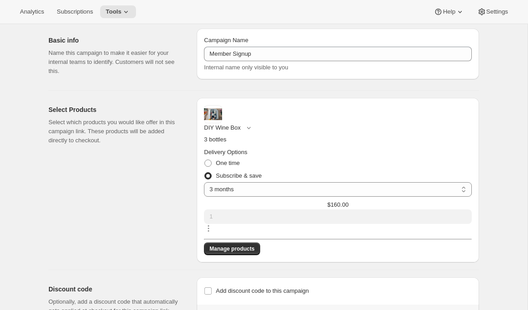
scroll to position [32, 0]
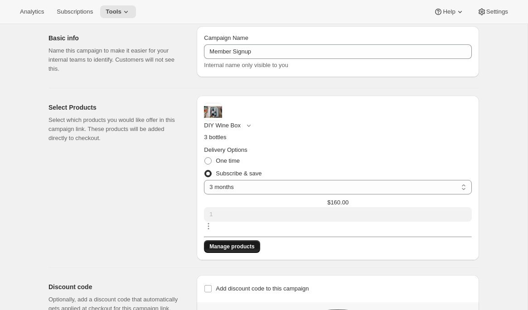
click at [254, 243] on span "Manage products" at bounding box center [231, 246] width 45 height 7
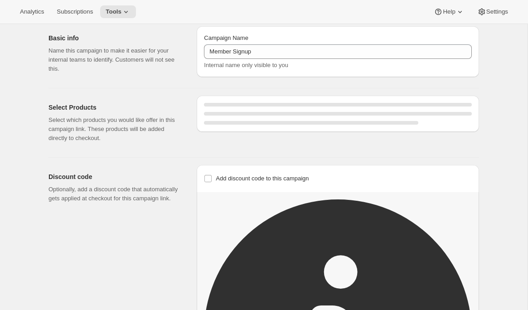
select select "gid://shopify/SellingPlan/7445479460"
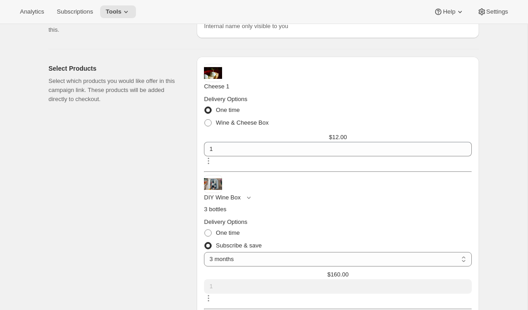
scroll to position [71, 0]
click at [253, 193] on icon "button" at bounding box center [248, 197] width 9 height 9
drag, startPoint x: 282, startPoint y: 159, endPoint x: 318, endPoint y: 182, distance: 42.8
click at [318, 183] on div "The Boss 1 Hipster 1 The Boss Rosé 1" at bounding box center [295, 167] width 58 height 42
click at [93, 192] on div "Select Products Select which products you would like offer in this campaign lin…" at bounding box center [118, 194] width 141 height 275
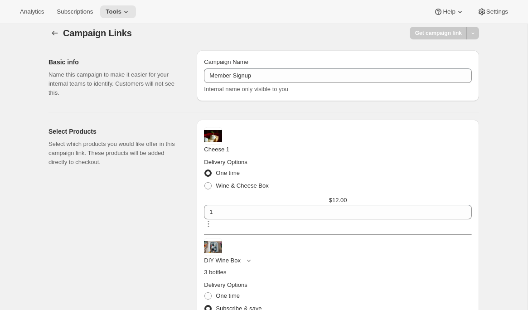
scroll to position [0, 0]
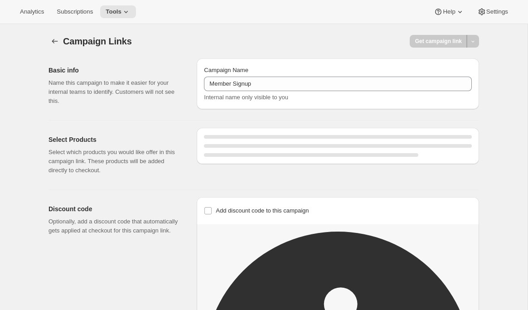
select select "gid://shopify/SellingPlan/7445479460"
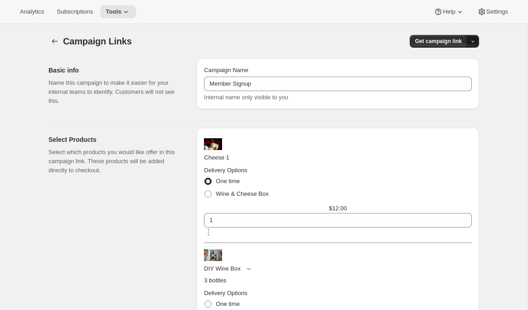
click at [472, 44] on button "button" at bounding box center [472, 41] width 13 height 13
click at [443, 74] on div "QR Code" at bounding box center [454, 75] width 38 height 9
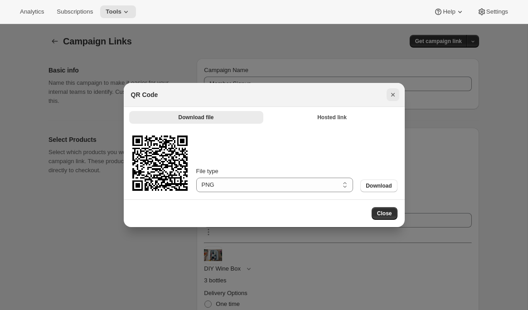
click at [390, 96] on icon "Close" at bounding box center [392, 94] width 9 height 9
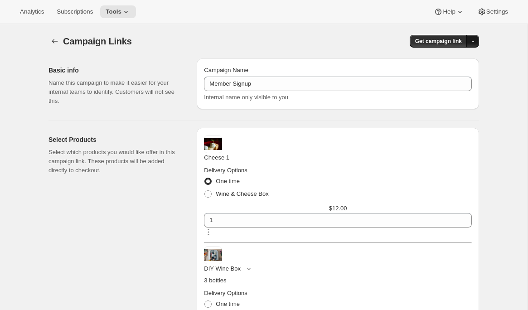
click at [474, 45] on button "button" at bounding box center [472, 41] width 13 height 13
click at [456, 66] on button "Copy Link" at bounding box center [454, 60] width 43 height 14
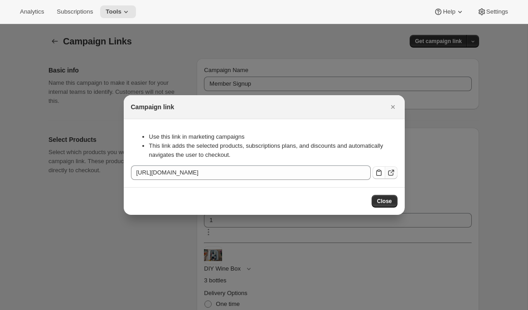
click at [386, 168] on icon ":rve:" at bounding box center [390, 172] width 9 height 9
click at [395, 102] on icon "Close" at bounding box center [392, 106] width 9 height 9
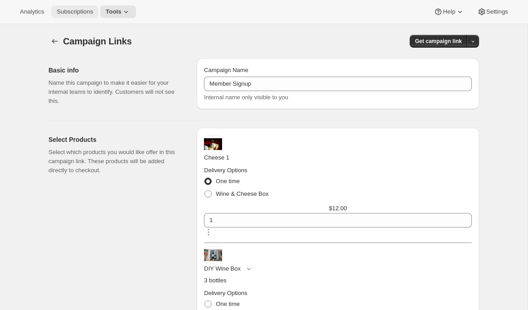
click at [75, 8] on span "Subscriptions" at bounding box center [75, 11] width 36 height 7
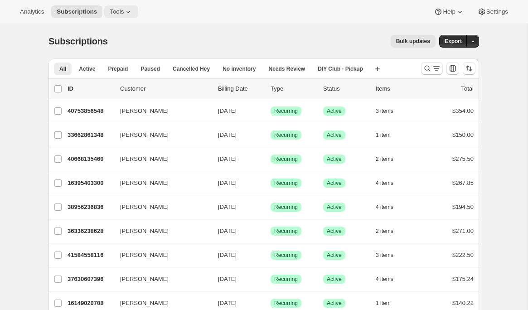
click at [120, 17] on button "Tools" at bounding box center [121, 11] width 34 height 13
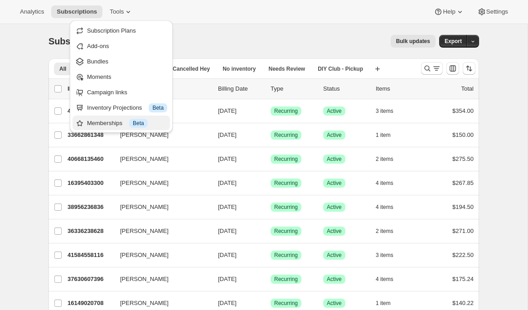
click at [103, 120] on div "Memberships Info Beta" at bounding box center [127, 123] width 80 height 9
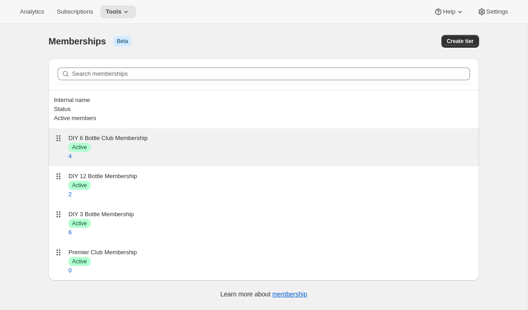
click at [137, 134] on div "DIY 6 Bottle Club Membership Success Active 4" at bounding box center [263, 147] width 419 height 27
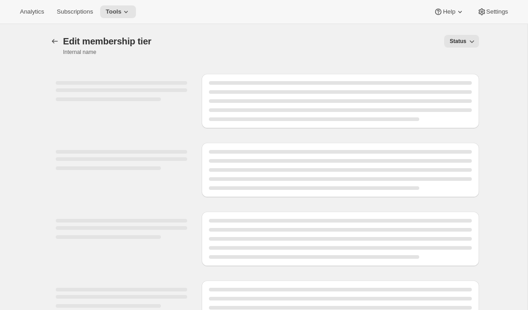
select select "variants"
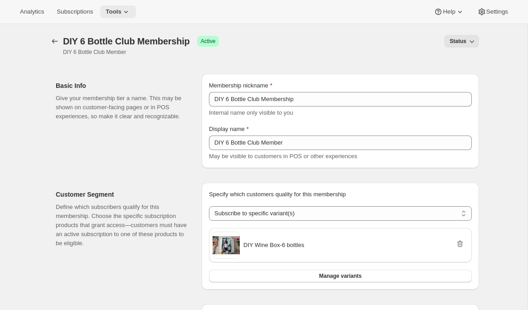
click at [119, 10] on span "Tools" at bounding box center [114, 11] width 16 height 7
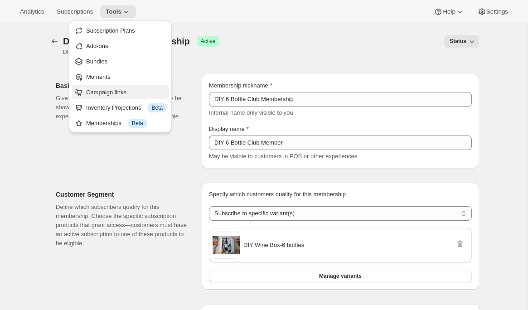
click at [99, 89] on span "Campaign links" at bounding box center [106, 92] width 40 height 7
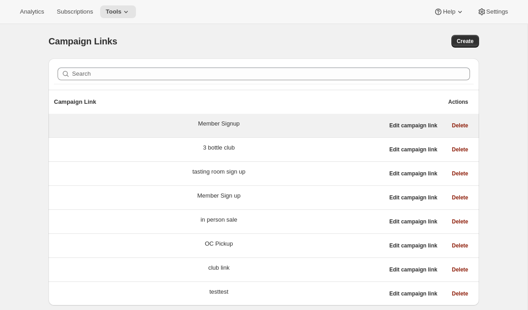
click at [240, 126] on div "Member Signup" at bounding box center [219, 123] width 42 height 9
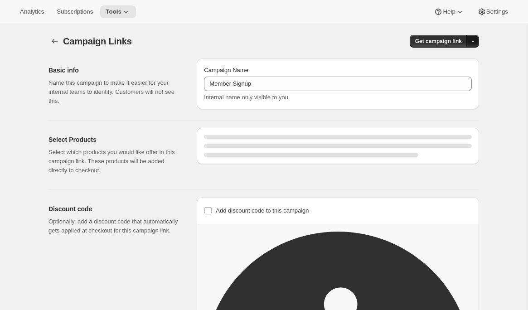
click at [477, 43] on button "button" at bounding box center [472, 41] width 13 height 13
select select "gid://shopify/SellingPlan/7445479460"
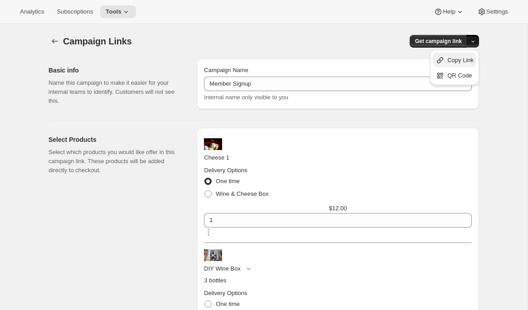
click at [466, 62] on span "Copy Link" at bounding box center [460, 60] width 26 height 7
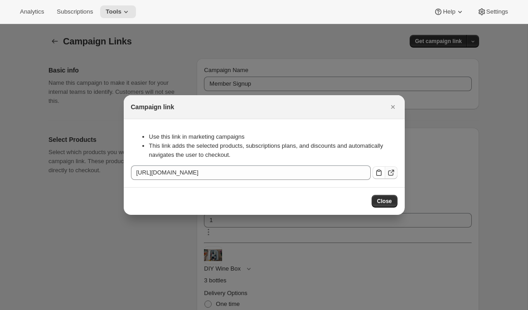
click at [386, 170] on icon ":r1c2:" at bounding box center [390, 172] width 9 height 9
click at [389, 104] on icon "Close" at bounding box center [392, 106] width 9 height 9
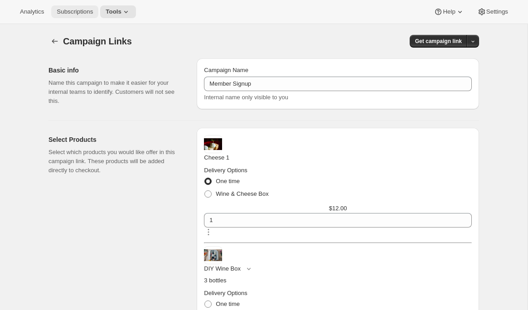
click at [83, 13] on span "Subscriptions" at bounding box center [75, 11] width 36 height 7
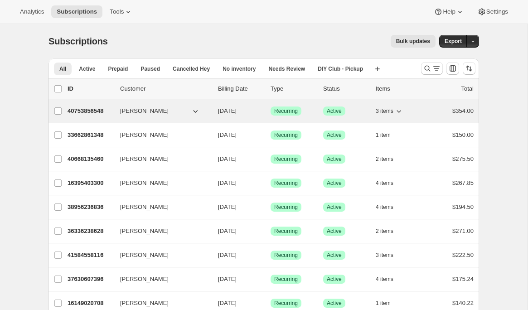
click at [95, 109] on p "40753856548" at bounding box center [89, 110] width 45 height 9
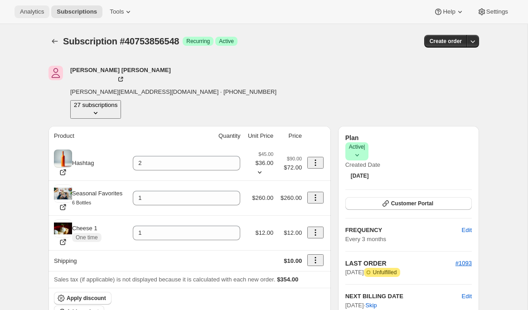
click at [35, 13] on span "Analytics" at bounding box center [32, 11] width 24 height 7
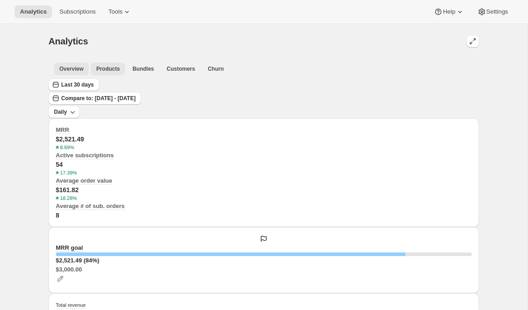
click at [106, 70] on span "Products" at bounding box center [108, 68] width 24 height 7
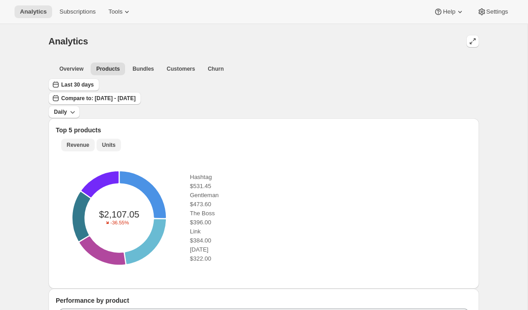
click at [116, 141] on span "Units" at bounding box center [109, 144] width 14 height 7
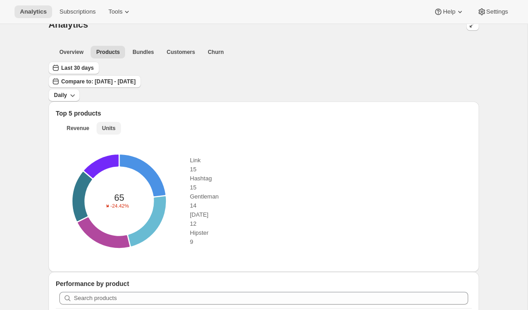
scroll to position [18, 0]
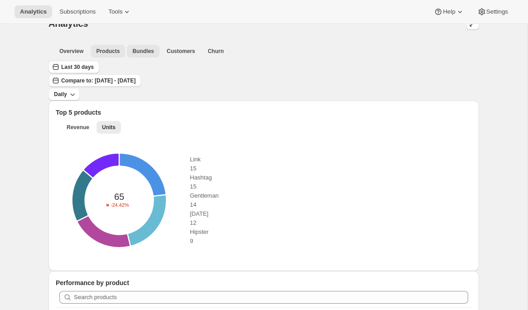
click at [135, 48] on span "Bundles" at bounding box center [142, 51] width 21 height 7
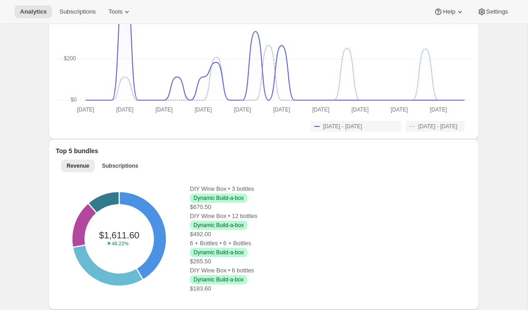
scroll to position [231, 0]
click at [138, 162] on span "Subscriptions" at bounding box center [120, 165] width 36 height 7
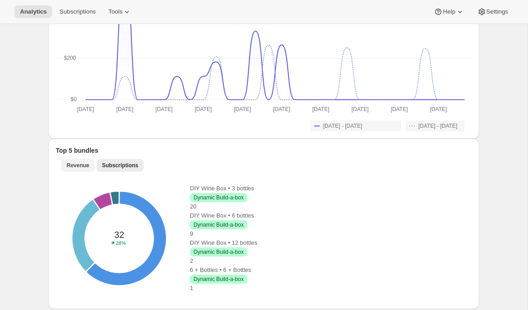
click at [89, 162] on span "Revenue" at bounding box center [78, 165] width 23 height 7
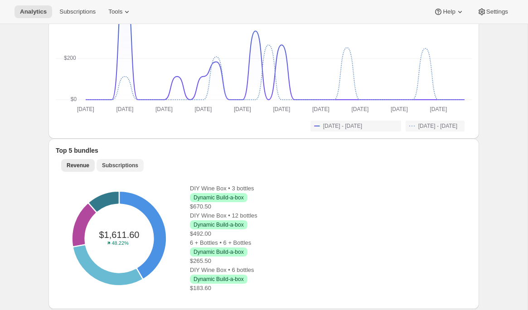
click at [138, 162] on span "Subscriptions" at bounding box center [120, 165] width 36 height 7
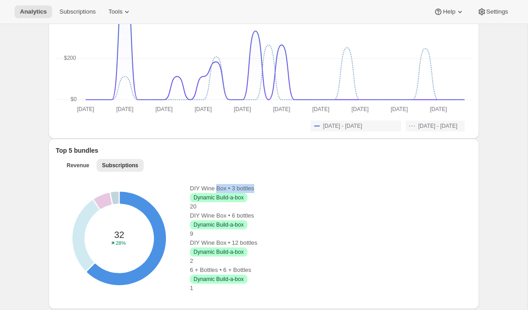
drag, startPoint x: 273, startPoint y: 155, endPoint x: 229, endPoint y: 154, distance: 43.9
click at [229, 184] on div "DIY Wine Box • 3 bottles Success Dynamic Build-a-box" at bounding box center [327, 193] width 275 height 18
click at [229, 184] on p "DIY Wine Box • 3 bottles" at bounding box center [327, 188] width 275 height 9
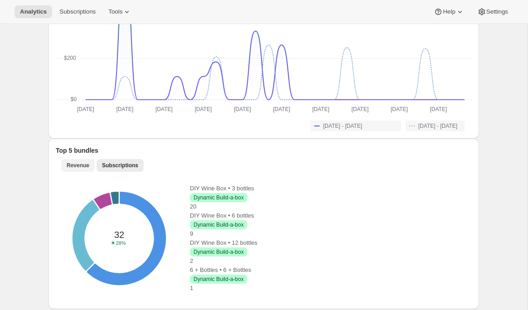
click at [89, 162] on span "Revenue" at bounding box center [78, 165] width 23 height 7
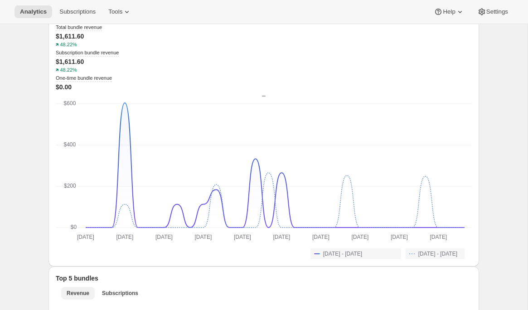
scroll to position [0, 0]
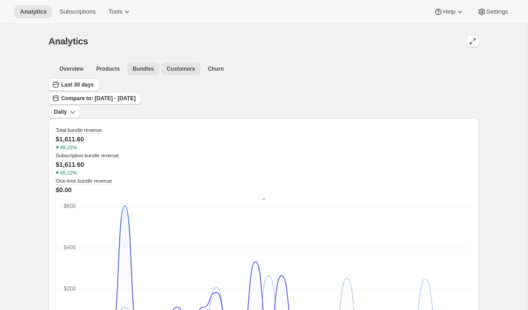
click at [177, 70] on span "Customers" at bounding box center [181, 68] width 29 height 7
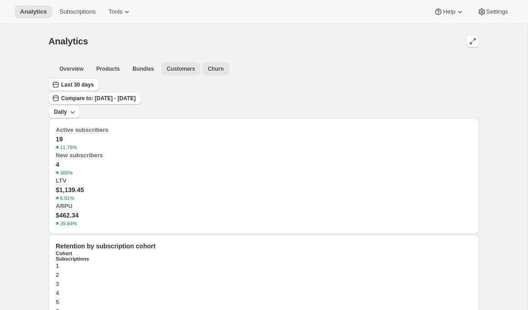
click at [214, 67] on span "Churn" at bounding box center [215, 68] width 16 height 7
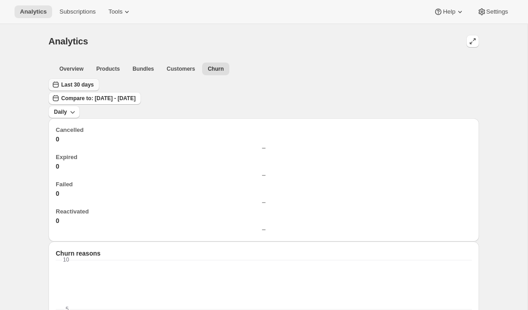
click at [74, 88] on span "Last 30 days" at bounding box center [77, 84] width 33 height 7
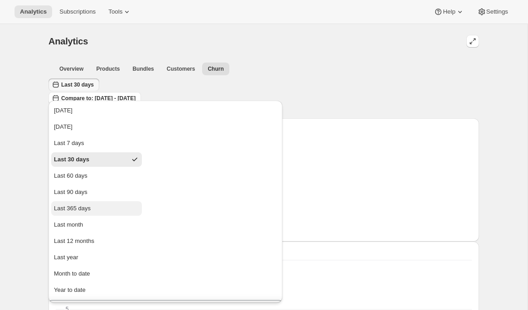
click at [80, 212] on div "Last 365 days" at bounding box center [72, 208] width 37 height 9
type input "[DATE]"
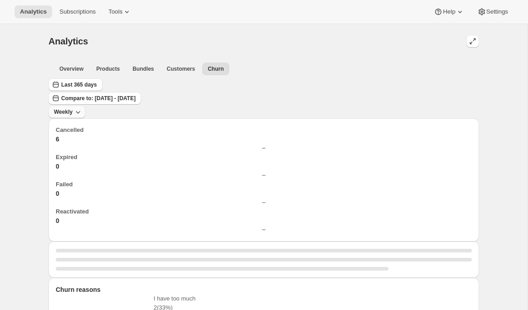
click at [82, 107] on icon "button" at bounding box center [77, 111] width 9 height 9
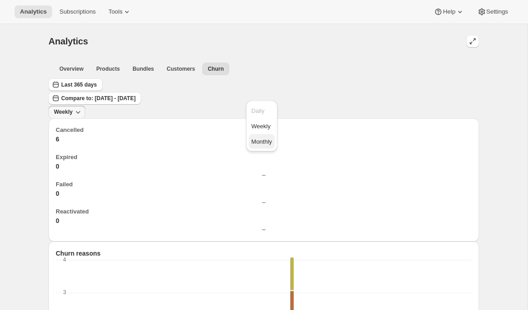
click at [255, 141] on span "Monthly" at bounding box center [261, 141] width 21 height 7
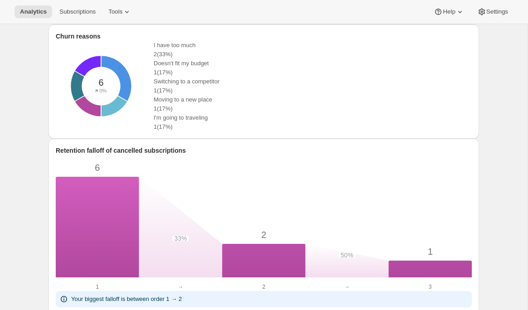
scroll to position [409, 0]
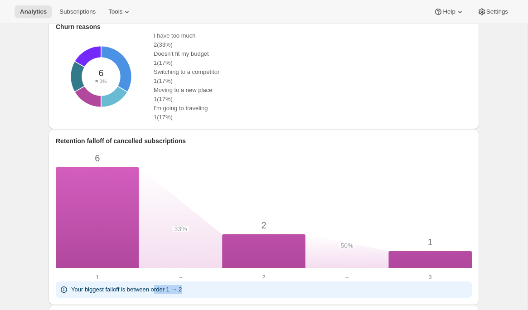
drag, startPoint x: 199, startPoint y: 259, endPoint x: 160, endPoint y: 258, distance: 39.0
click at [160, 285] on div "Your biggest falloff is between order 1 → 2" at bounding box center [263, 289] width 409 height 9
click at [160, 285] on p "Your biggest falloff is between order 1 → 2" at bounding box center [126, 289] width 111 height 9
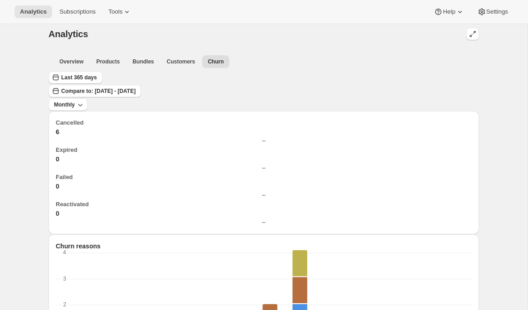
scroll to position [0, 0]
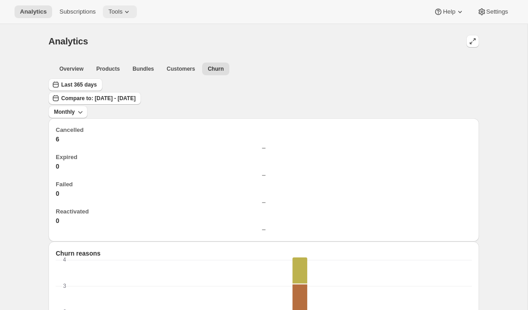
click at [130, 17] on button "Tools" at bounding box center [120, 11] width 34 height 13
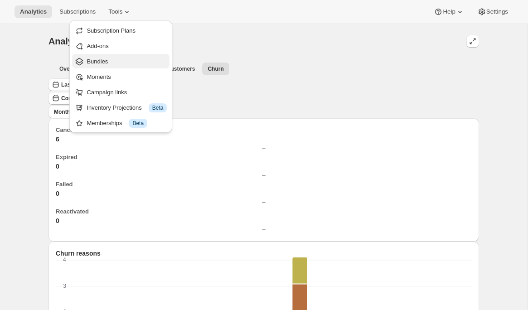
click at [116, 64] on span "Bundles" at bounding box center [127, 61] width 80 height 9
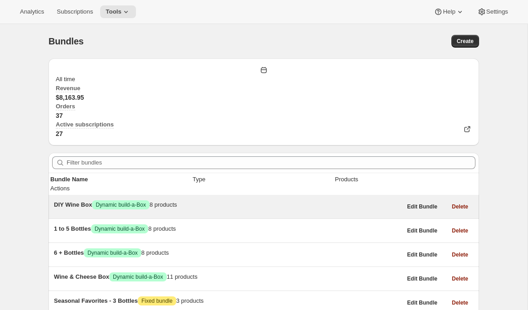
click at [86, 201] on span "DIY Wine Box" at bounding box center [73, 204] width 38 height 7
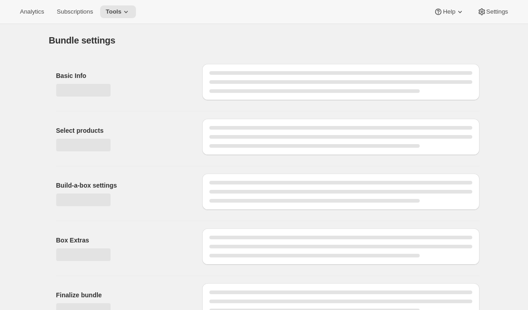
type input "DIY Wine Box"
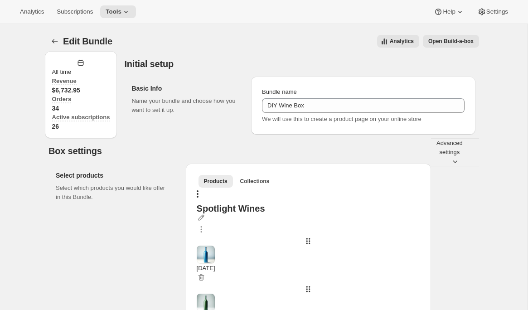
click at [404, 41] on span "Analytics" at bounding box center [402, 41] width 24 height 7
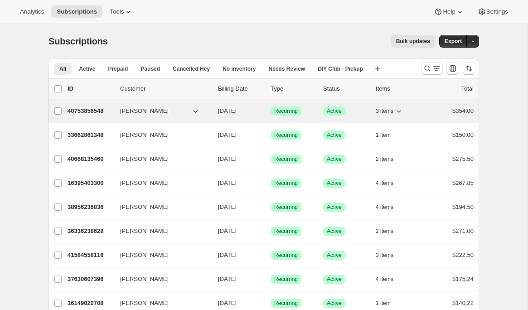
click at [81, 114] on p "40753856548" at bounding box center [89, 110] width 45 height 9
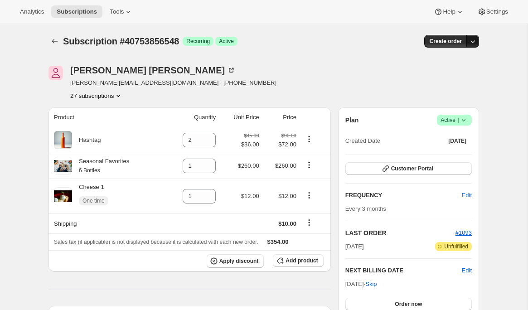
click at [476, 42] on icon "button" at bounding box center [472, 41] width 9 height 9
click at [449, 78] on span "Create custom one-time order" at bounding box center [434, 75] width 78 height 7
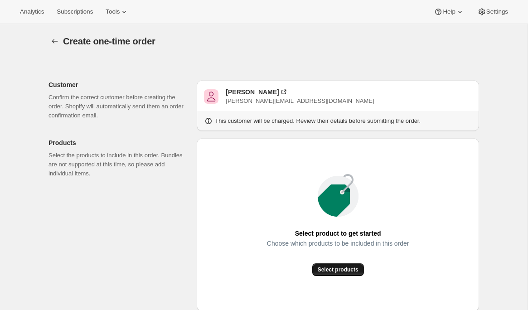
click at [320, 271] on span "Select products" at bounding box center [338, 269] width 41 height 7
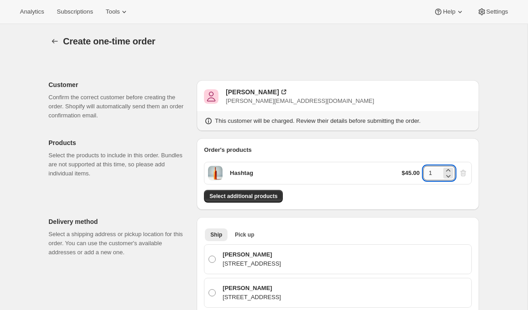
drag, startPoint x: 431, startPoint y: 174, endPoint x: 425, endPoint y: 174, distance: 6.3
click at [425, 174] on input "1" at bounding box center [432, 173] width 18 height 14
type input "12"
click at [332, 206] on div "Order's products Hashtag $45.00 12 Select additional products" at bounding box center [338, 174] width 282 height 72
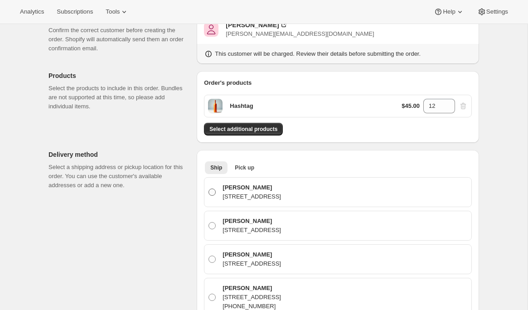
click at [284, 202] on label "Emily Yuhas 123 N 84th St, Seattle, WA, 98103, United States" at bounding box center [338, 192] width 260 height 22
click at [209, 189] on input "Emily Yuhas 123 N 84th St, Seattle, WA, 98103, United States" at bounding box center [208, 188] width 0 height 0
radio input "true"
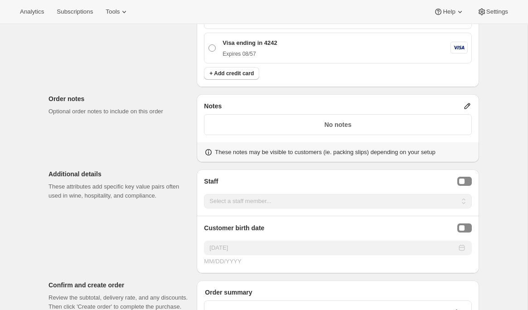
scroll to position [1012, 0]
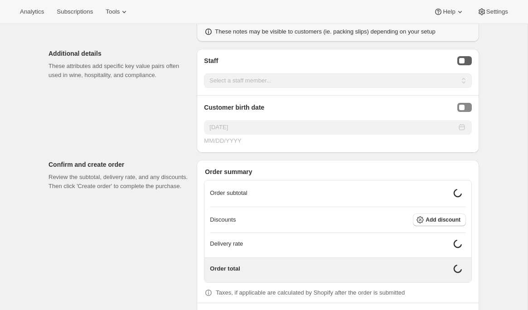
click at [464, 64] on button "Staff Selector" at bounding box center [464, 60] width 14 height 9
click at [445, 82] on select "Select a staff member... Emily Yuhas Adrian Andrade" at bounding box center [338, 80] width 268 height 14
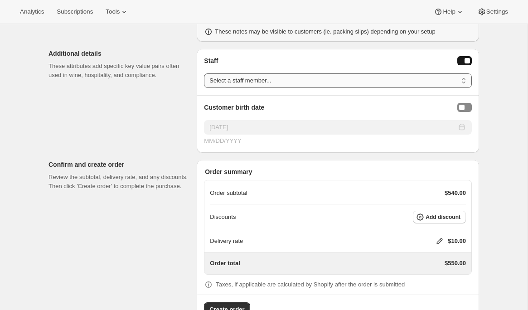
select select "associate-1"
click at [204, 73] on select "Select a staff member... Emily Yuhas Adrian Andrade" at bounding box center [338, 80] width 268 height 14
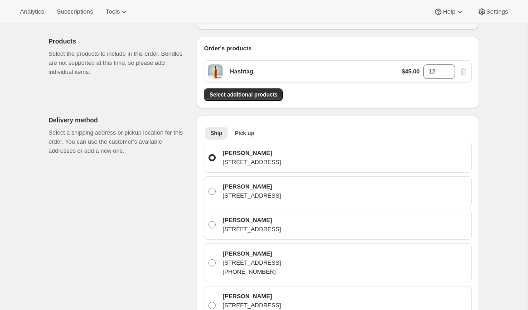
scroll to position [0, 0]
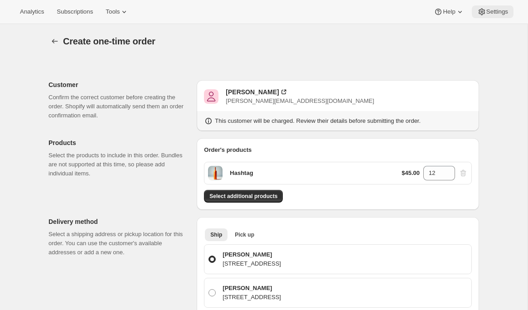
click at [499, 15] on button "Settings" at bounding box center [493, 11] width 42 height 13
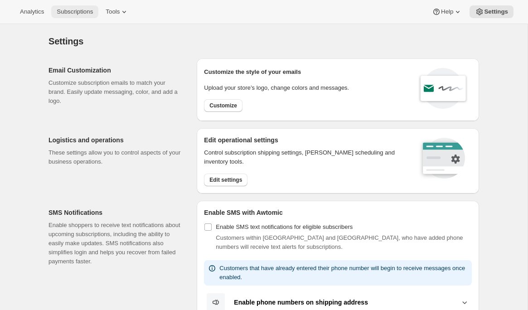
click at [79, 15] on button "Subscriptions" at bounding box center [74, 11] width 47 height 13
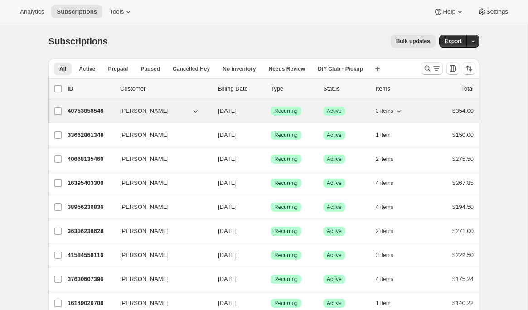
click at [88, 111] on p "40753856548" at bounding box center [89, 110] width 45 height 9
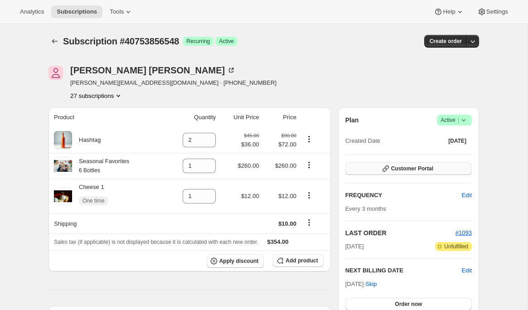
click at [395, 166] on span "Customer Portal" at bounding box center [412, 168] width 42 height 7
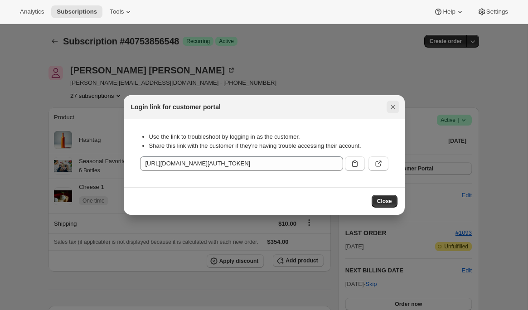
click at [392, 107] on icon "Close" at bounding box center [392, 107] width 4 height 4
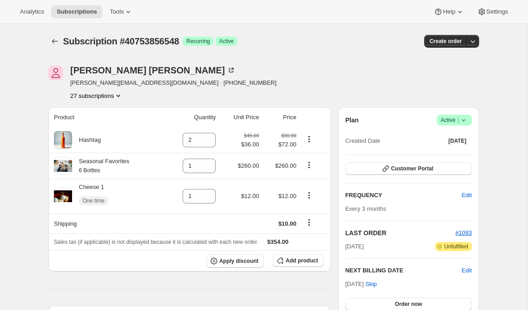
click at [111, 96] on button "27 subscriptions" at bounding box center [96, 95] width 53 height 9
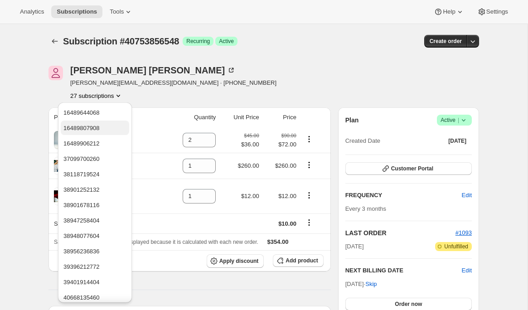
click at [100, 127] on span "16489807908" at bounding box center [81, 128] width 36 height 7
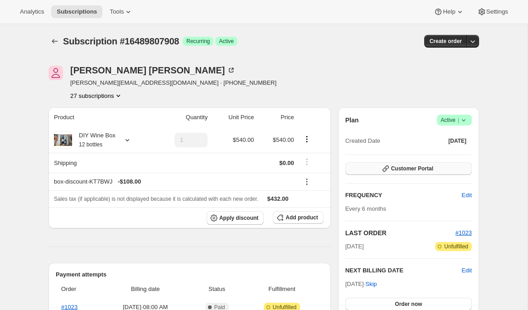
click at [388, 173] on button "Customer Portal" at bounding box center [408, 168] width 126 height 13
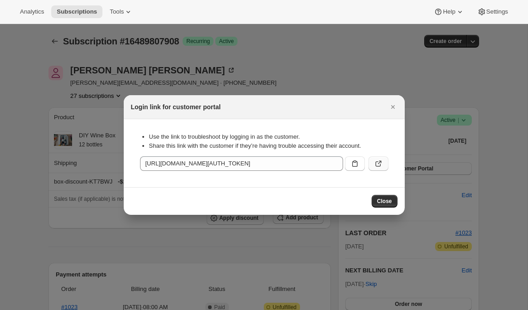
click at [378, 164] on icon ":rel:" at bounding box center [378, 163] width 9 height 9
